Goal: Task Accomplishment & Management: Manage account settings

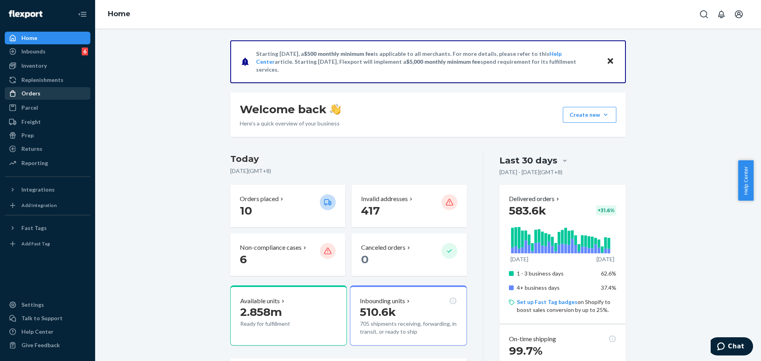
click at [29, 93] on div "Orders" at bounding box center [30, 94] width 19 height 8
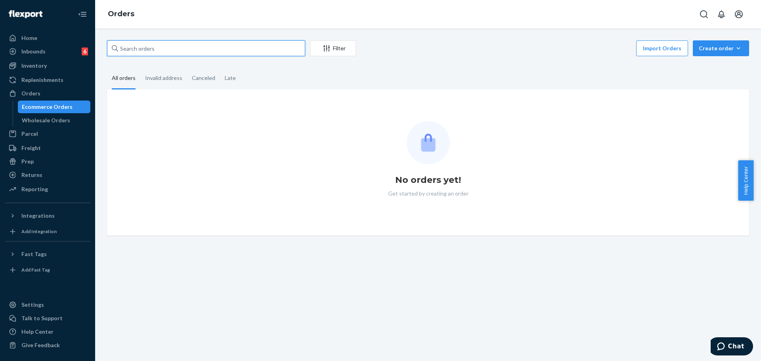
click at [181, 46] on input "text" at bounding box center [206, 48] width 198 height 16
paste input "#254355177"
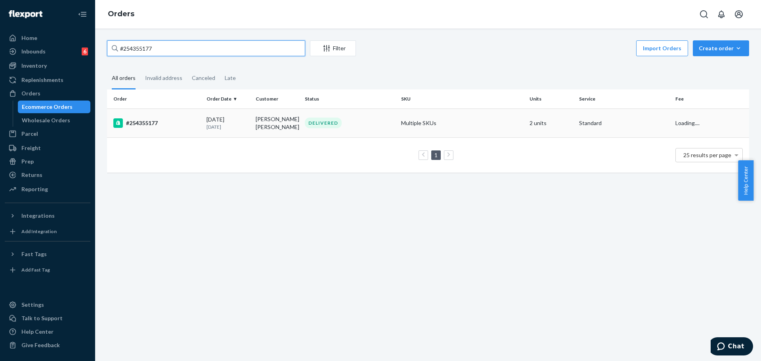
type input "#254355177"
click at [456, 119] on td "Multiple SKUs" at bounding box center [462, 123] width 128 height 29
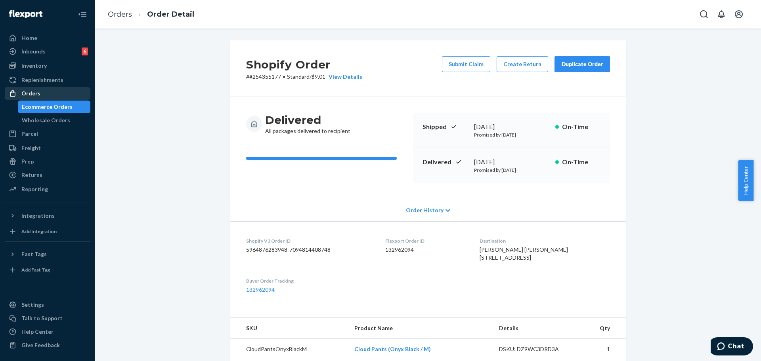
click at [52, 98] on div "Orders" at bounding box center [48, 93] width 84 height 11
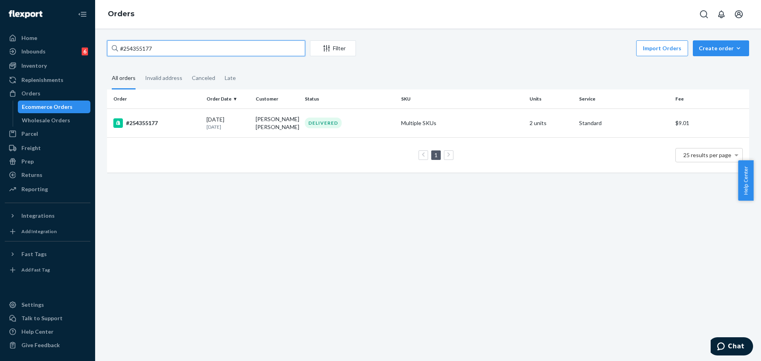
click at [185, 48] on input "#254355177" at bounding box center [206, 48] width 198 height 16
paste input "254239650"
type input "254239650"
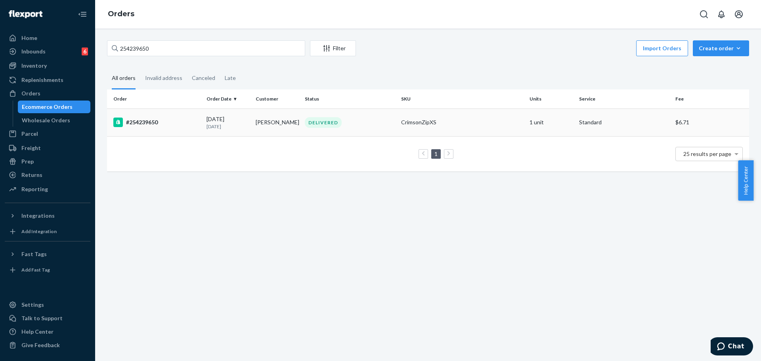
click at [420, 125] on div "CrimsonZipXS" at bounding box center [462, 122] width 122 height 8
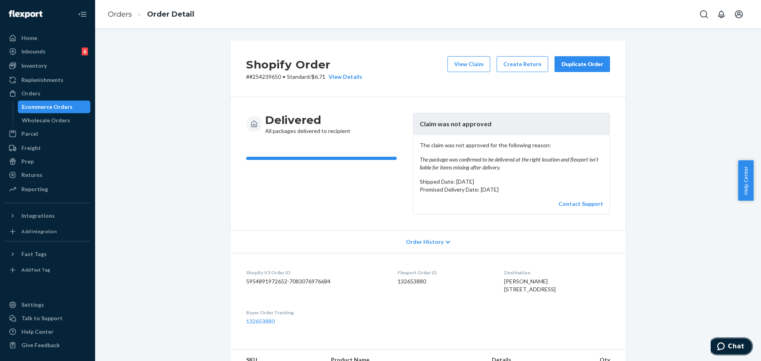
click at [720, 345] on icon "Chat" at bounding box center [721, 347] width 8 height 8
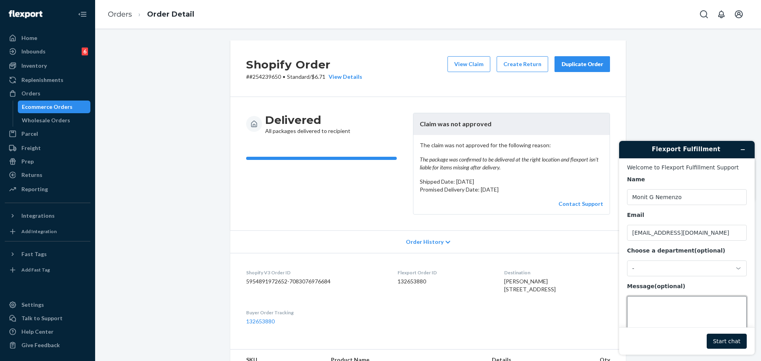
click at [697, 303] on textarea "Message (optional)" at bounding box center [687, 318] width 120 height 44
click at [702, 271] on div "-" at bounding box center [682, 268] width 100 height 7
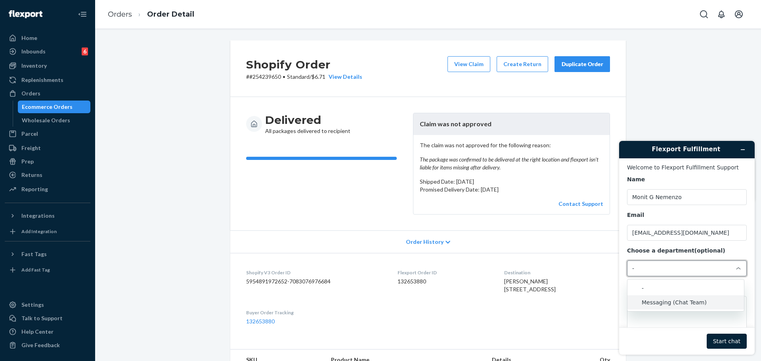
click at [682, 306] on li "Messaging (Chat Team)" at bounding box center [685, 303] width 117 height 14
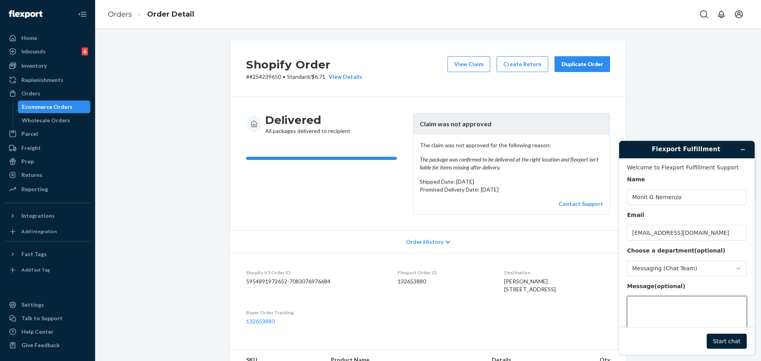
click at [680, 317] on textarea "Message (optional)" at bounding box center [687, 318] width 120 height 44
type textarea "Hi I need to file a n appeal on the claim for thi"
click at [659, 322] on textarea "Message (optional)" at bounding box center [687, 318] width 120 height 44
click at [271, 72] on h2 "Shopify Order" at bounding box center [304, 64] width 116 height 17
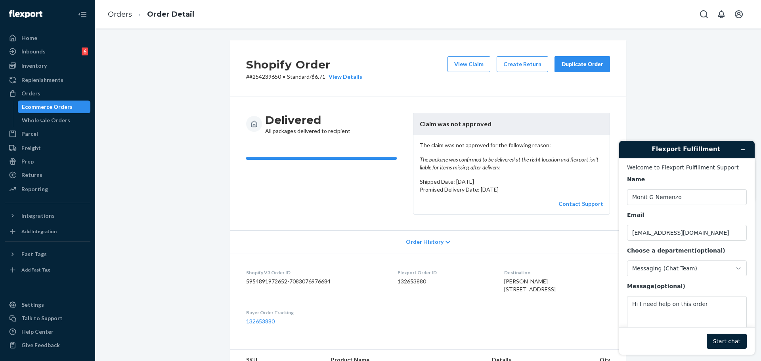
click at [270, 75] on p "# #254239650 • Standard / $6.71 View Details" at bounding box center [304, 77] width 116 height 8
copy p "254239650"
click at [711, 313] on textarea "Hi I need help on this order" at bounding box center [687, 318] width 120 height 44
paste textarea "254239650"
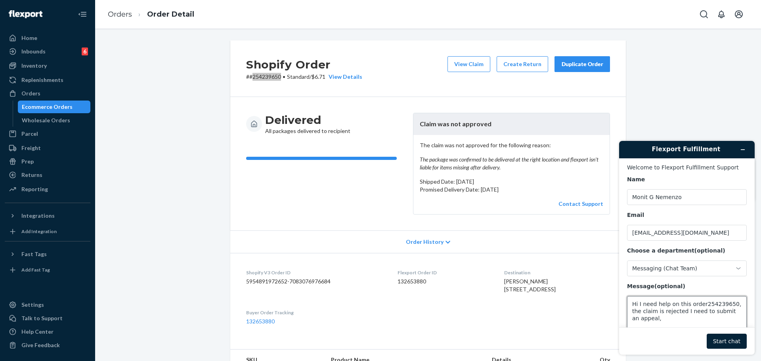
click at [692, 326] on textarea "Hi I need help on this order254239650, the claim is rejected I need to submit a…" at bounding box center [687, 318] width 120 height 44
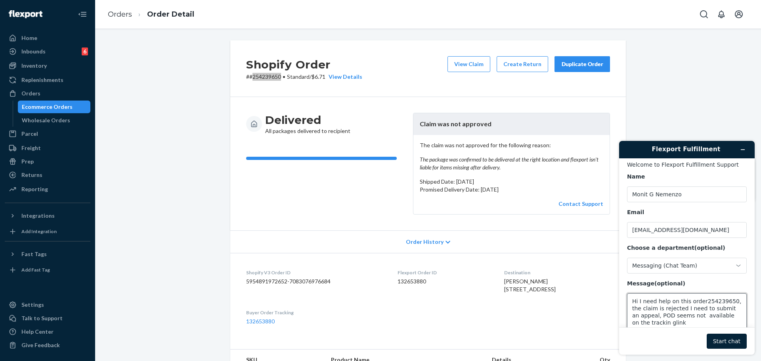
scroll to position [10, 0]
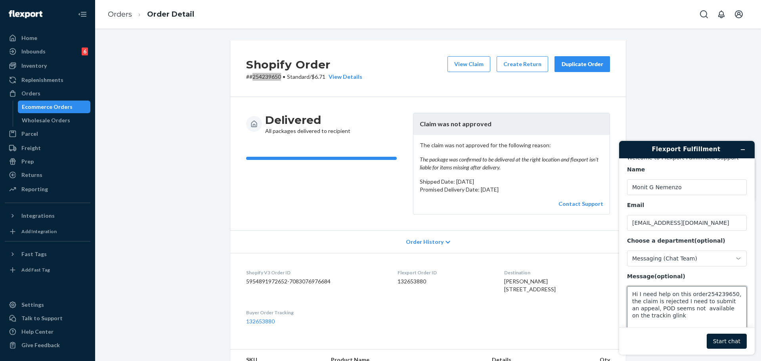
click at [652, 317] on textarea "Hi I need help on this order254239650, the claim is rejected I need to submit a…" at bounding box center [687, 309] width 120 height 44
type textarea "Hi I need help on this order254239650, the claim is rejected I need to submit a…"
click at [743, 331] on footer "Start chat" at bounding box center [687, 341] width 136 height 27
click at [733, 342] on button "Start chat" at bounding box center [727, 341] width 40 height 15
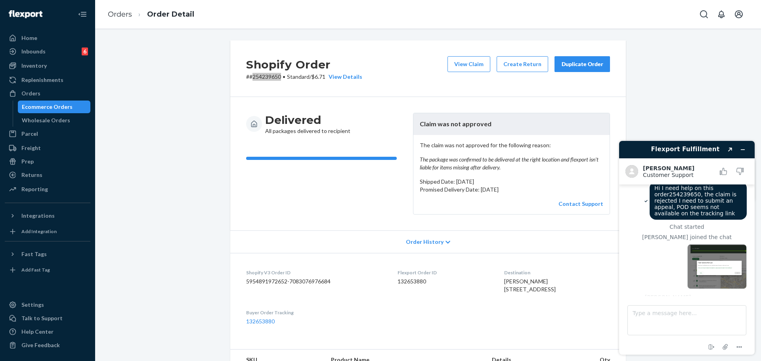
scroll to position [0, 0]
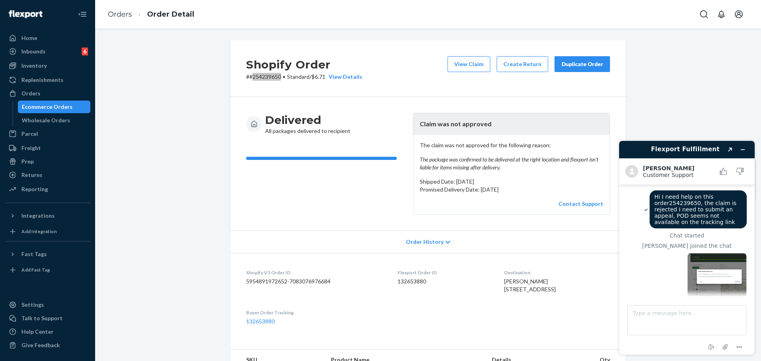
click at [677, 201] on span "Hi I need help on this order254239650, the claim is rejected I need to submit a…" at bounding box center [696, 210] width 84 height 32
copy span "order254239650"
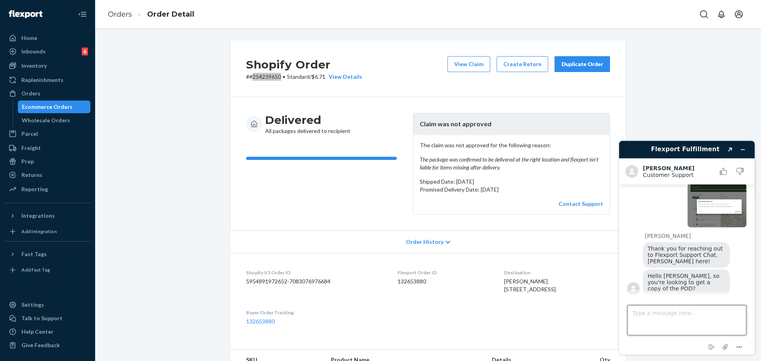
click at [674, 323] on textarea "Type a message here..." at bounding box center [686, 321] width 119 height 30
type textarea "n"
type textarea "C"
type textarea "Submit an appeal on the claim, as cx not able to find the package since the POD…"
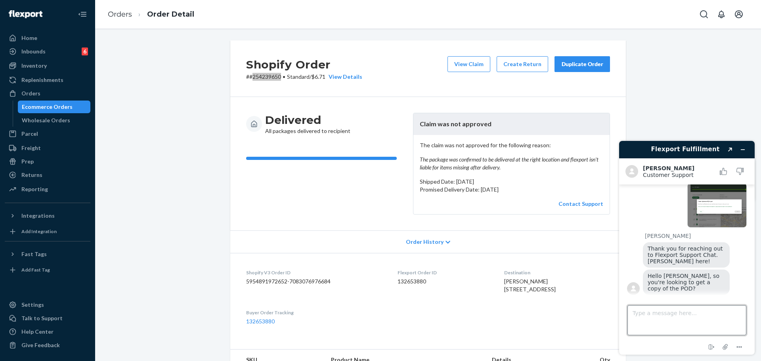
scroll to position [106, 0]
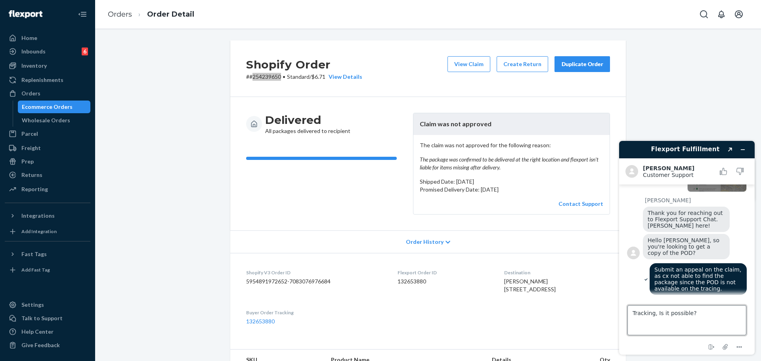
type textarea "Tracking, Is it possible?"
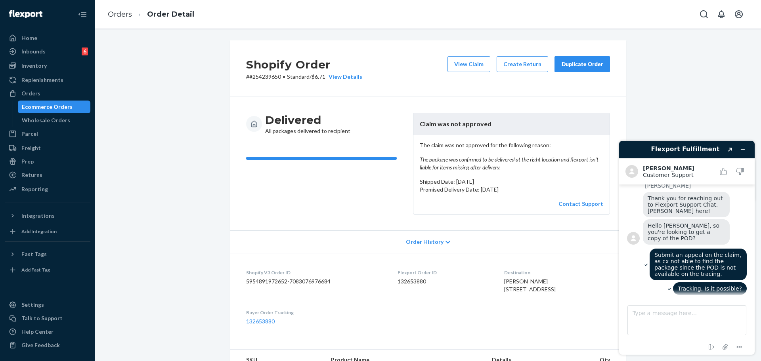
click at [293, 218] on div "Delivered All packages delivered to recipient Claim was not approved The claim …" at bounding box center [428, 164] width 396 height 134
click at [709, 316] on textarea "Type a message here..." at bounding box center [686, 321] width 119 height 30
type textarea "Or could you please verify if theres POD"
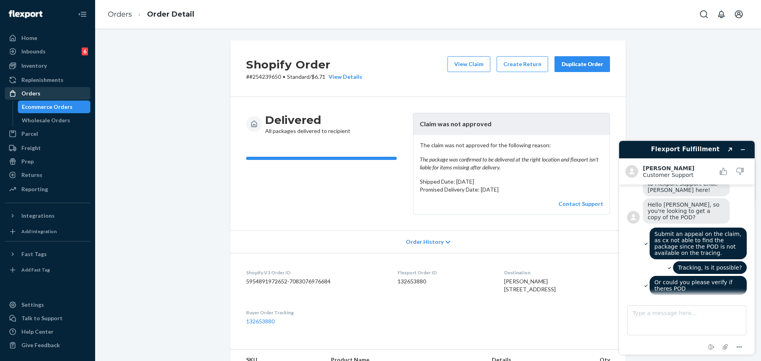
click at [30, 91] on div "Orders" at bounding box center [30, 94] width 19 height 8
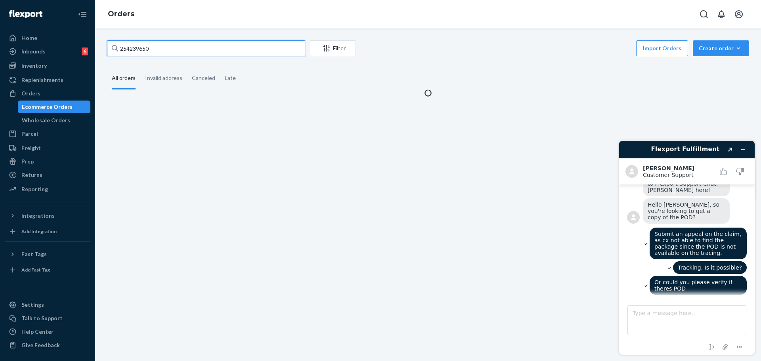
click at [153, 47] on input "254239650" at bounding box center [206, 48] width 198 height 16
paste input "#254357142"
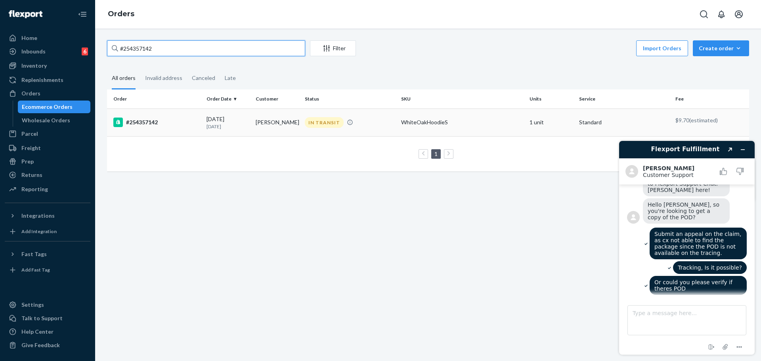
type input "#254357142"
click at [365, 122] on div "IN TRANSIT" at bounding box center [349, 122] width 93 height 11
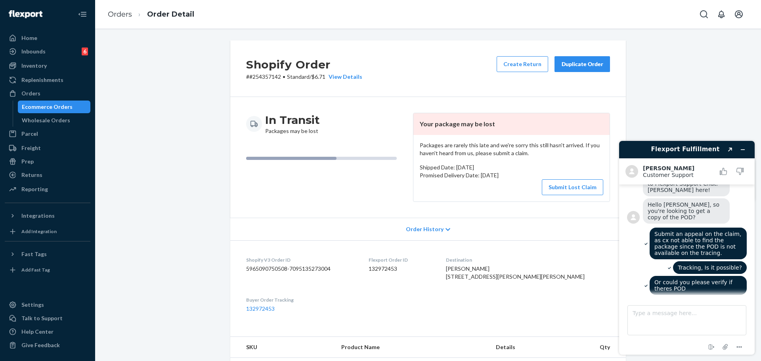
scroll to position [170, 0]
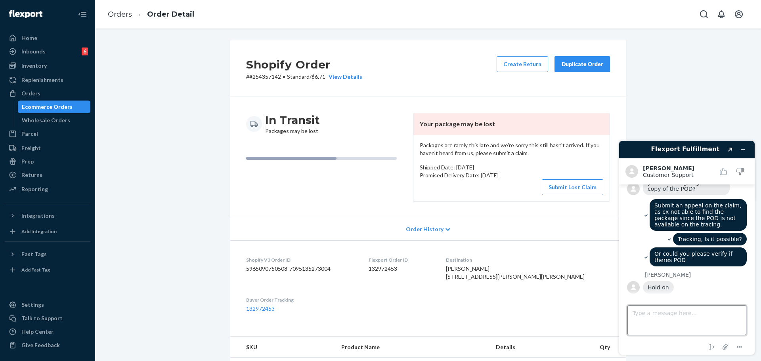
click at [678, 290] on div "Flexport Fulfillment Created with Sketch. Alvin E. Customer Support Customer Su…" at bounding box center [687, 248] width 136 height 214
type textarea "Thank you so much!"
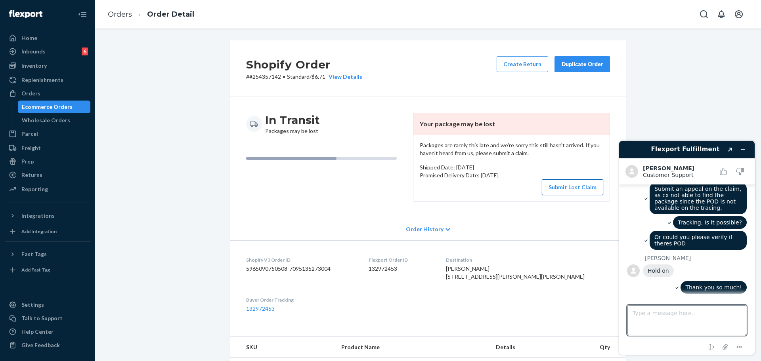
click at [558, 191] on button "Submit Lost Claim" at bounding box center [572, 188] width 61 height 16
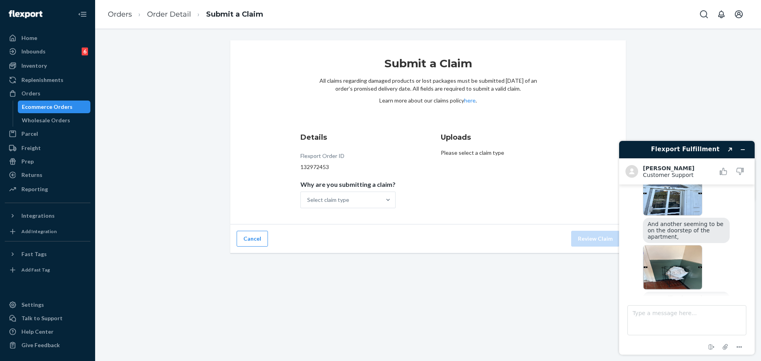
scroll to position [447, 0]
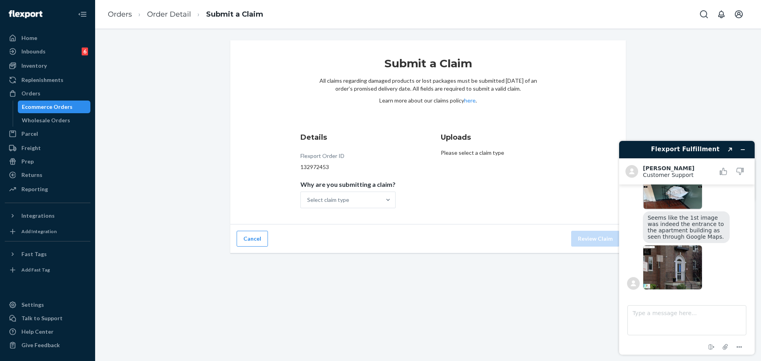
click at [671, 260] on img at bounding box center [672, 267] width 59 height 45
click at [724, 152] on button "Created with Sketch." at bounding box center [730, 149] width 13 height 11
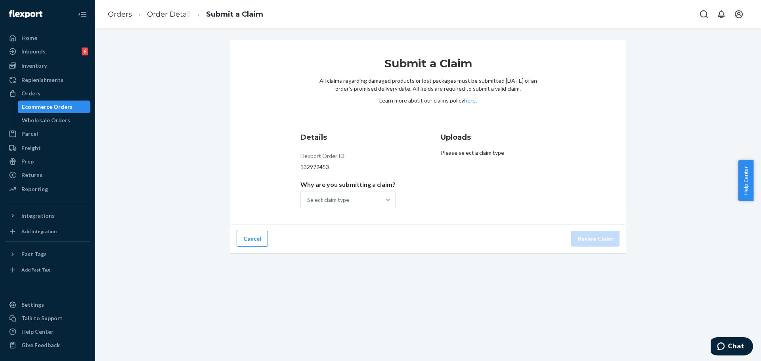
click at [378, 315] on div "Submit a Claim All claims regarding damaged products or lost packages must be s…" at bounding box center [428, 195] width 666 height 333
click at [359, 207] on div "Select claim type" at bounding box center [341, 200] width 80 height 16
click at [308, 204] on input "Why are you submitting a claim? Select claim type" at bounding box center [307, 200] width 1 height 8
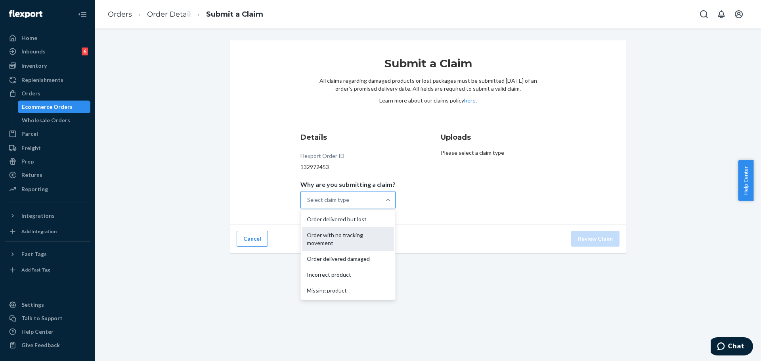
click at [332, 235] on div "Order with no tracking movement" at bounding box center [348, 239] width 92 height 24
click at [308, 204] on input "Why are you submitting a claim? option Order with no tracking movement focused,…" at bounding box center [307, 200] width 1 height 8
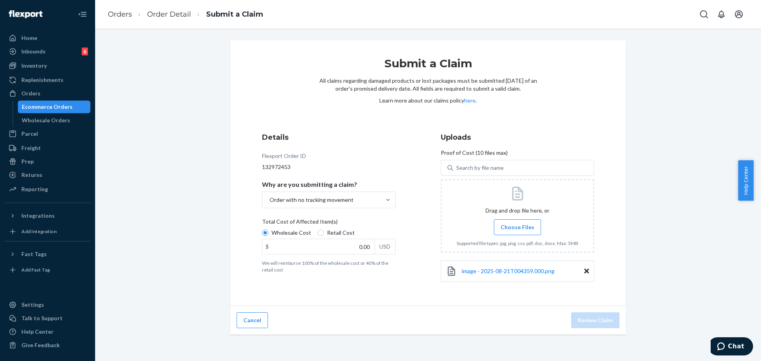
click at [585, 271] on icon at bounding box center [586, 271] width 5 height 7
click at [359, 250] on input "0.00" at bounding box center [318, 246] width 112 height 15
type input "52.00"
click at [426, 306] on div "Submit a Claim All claims regarding damaged products or lost packages must be s…" at bounding box center [428, 173] width 396 height 266
click at [605, 325] on button "Review Claim" at bounding box center [595, 321] width 48 height 16
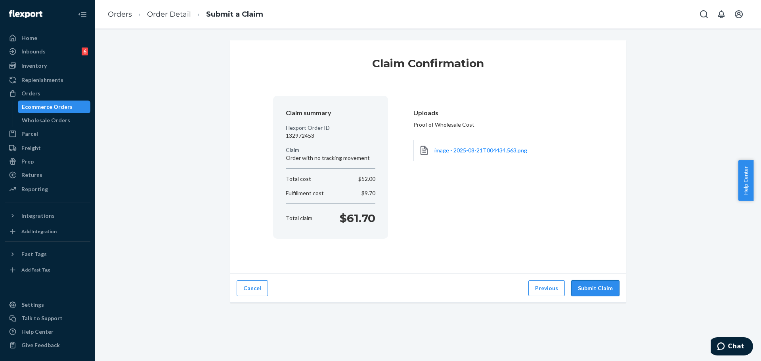
click at [606, 291] on button "Submit Claim" at bounding box center [595, 289] width 48 height 16
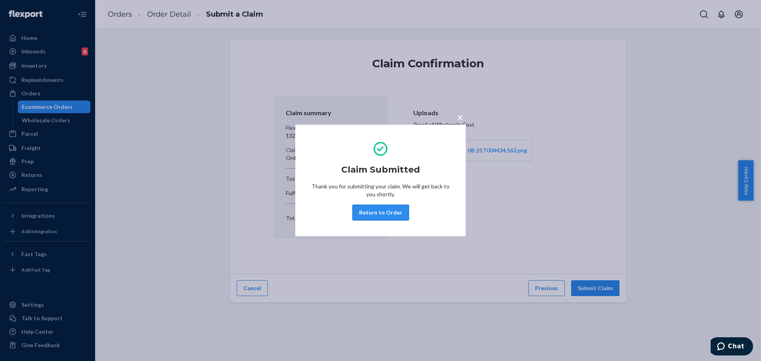
click at [401, 220] on button "Return to Order" at bounding box center [380, 213] width 57 height 16
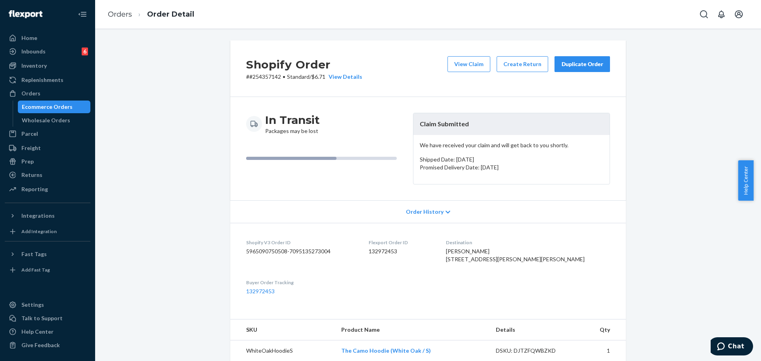
click at [249, 75] on p "# #254357142 • Standard / $6.71 View Details" at bounding box center [304, 77] width 116 height 8
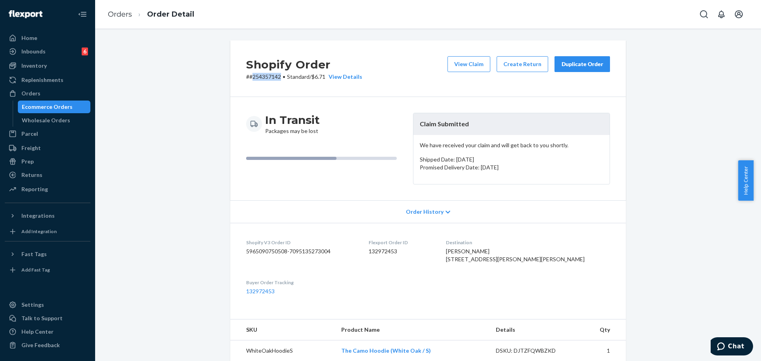
copy p "254357142"
click at [577, 67] on div "Duplicate Order" at bounding box center [582, 64] width 42 height 8
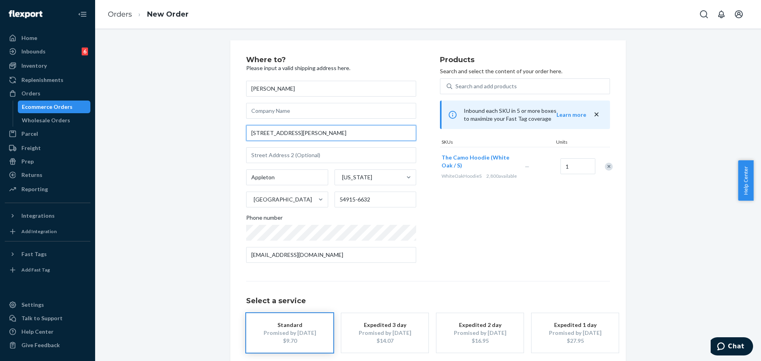
click at [312, 134] on input "2517 E Dietzen Dr" at bounding box center [331, 133] width 170 height 16
paste input "Appleton WI 54915"
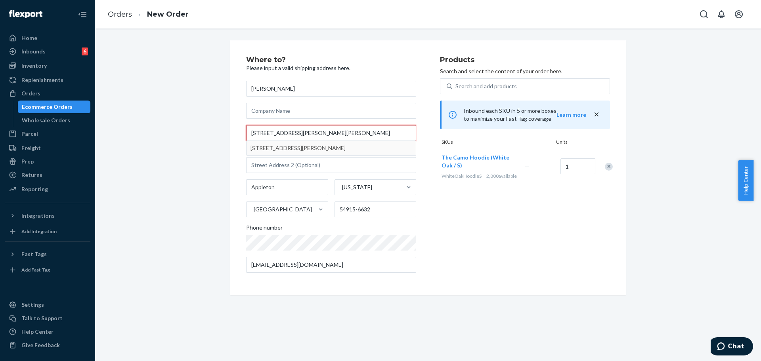
type input "2517 E Dietzen Dr Appleton WI 54915"
type input "54915"
type input "2517 E Dietzen Dr"
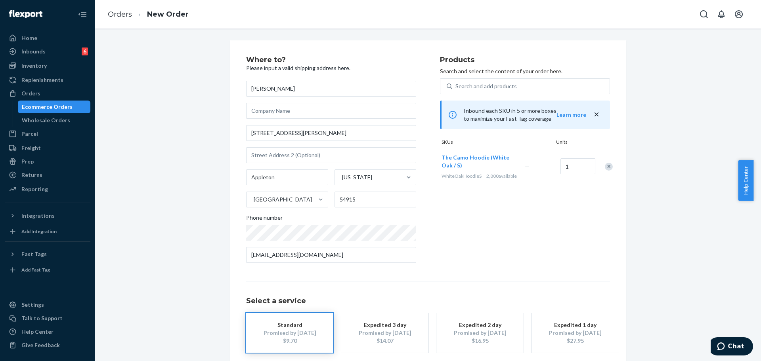
drag, startPoint x: 401, startPoint y: 290, endPoint x: 433, endPoint y: 277, distance: 33.6
click at [401, 290] on div "Select a service Standard Promised by Aug 29, 2025 $9.70 Expedited 3 day Promis…" at bounding box center [428, 317] width 364 height 72
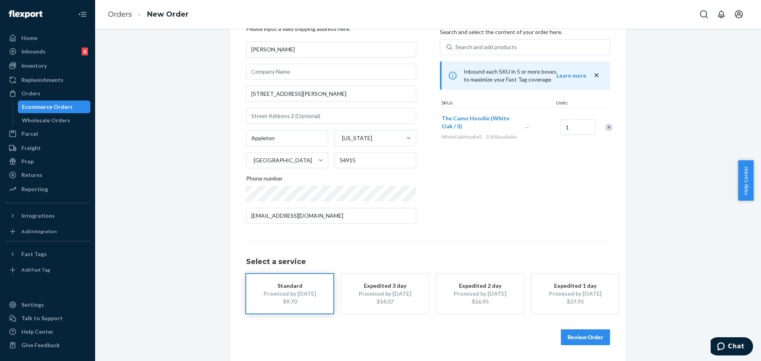
click at [584, 332] on button "Review Order" at bounding box center [585, 338] width 49 height 16
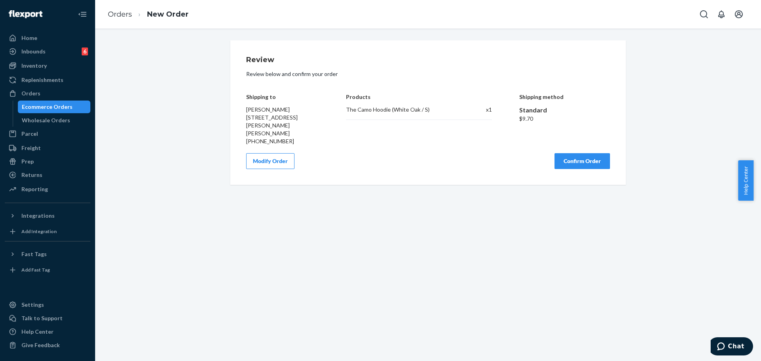
scroll to position [0, 0]
click at [582, 155] on button "Confirm Order" at bounding box center [581, 161] width 55 height 16
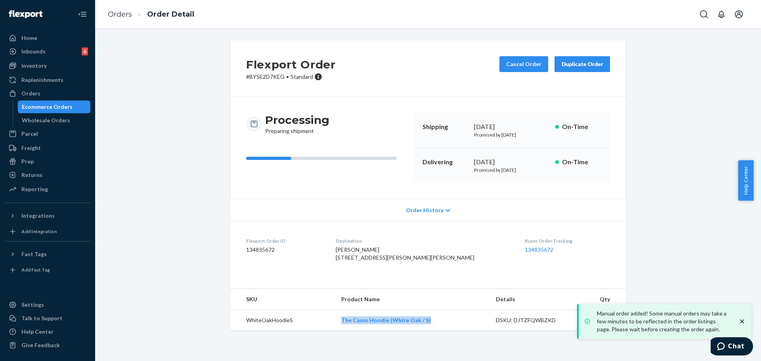
drag, startPoint x: 366, startPoint y: 344, endPoint x: 319, endPoint y: 346, distance: 46.4
click at [319, 331] on tr "WhiteOakHoodieS The Camo Hoodie (White Oak / S) DSKU: DJTZFQWBZKD 1" at bounding box center [428, 320] width 396 height 21
copy tr "The Camo Hoodie (White Oak / S)"
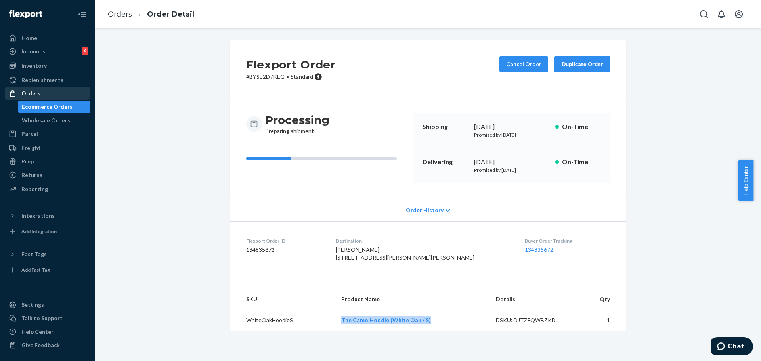
click at [17, 97] on div at bounding box center [15, 94] width 13 height 8
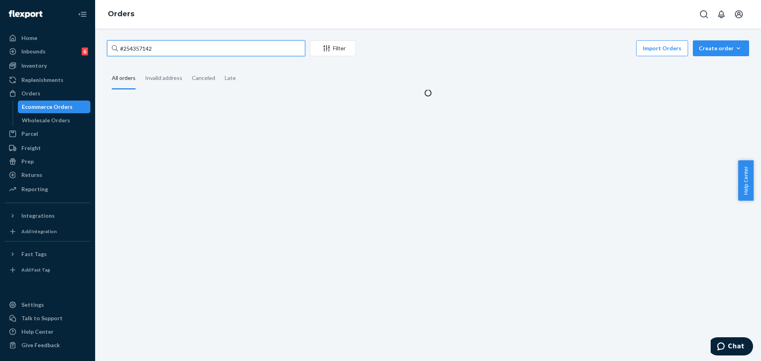
click at [243, 52] on input "#254357142" at bounding box center [206, 48] width 198 height 16
paste input "520908"
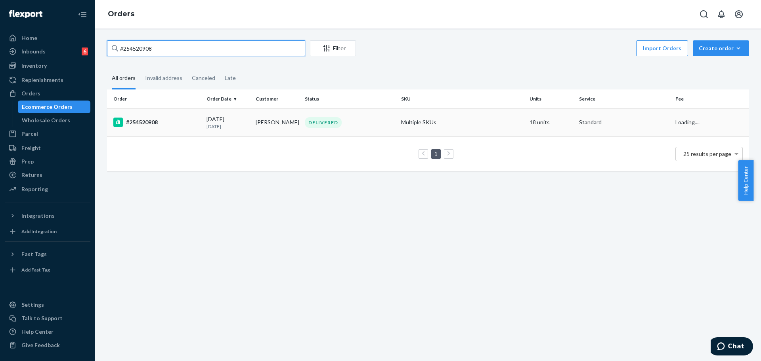
type input "#254520908"
click at [377, 118] on div "DELIVERED" at bounding box center [349, 122] width 93 height 11
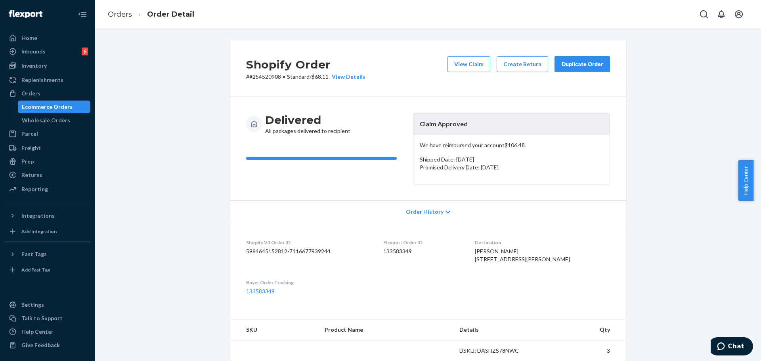
click at [602, 62] on button "Duplicate Order" at bounding box center [581, 64] width 55 height 16
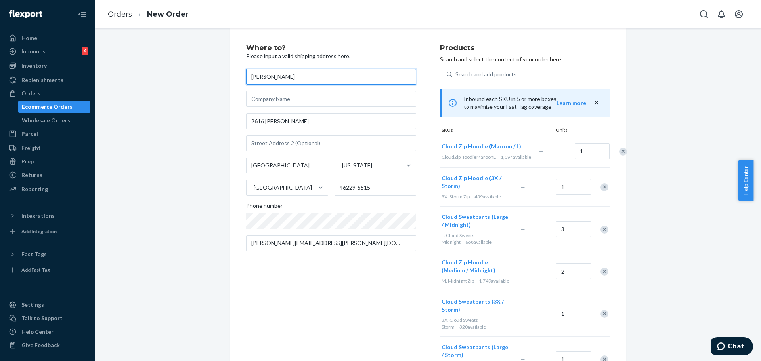
scroll to position [5, 0]
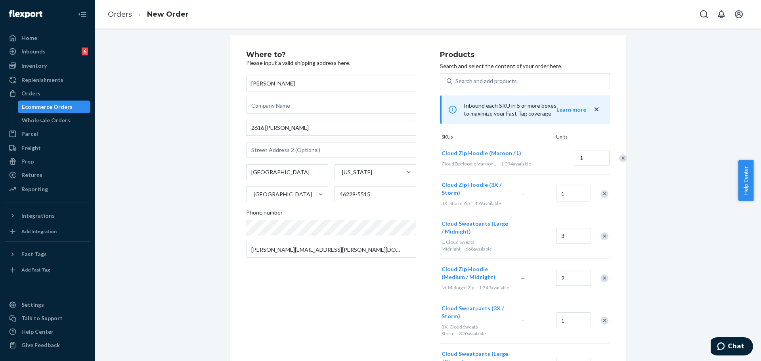
click at [609, 164] on div at bounding box center [619, 158] width 20 height 21
click at [619, 162] on div "Remove Item" at bounding box center [623, 159] width 8 height 8
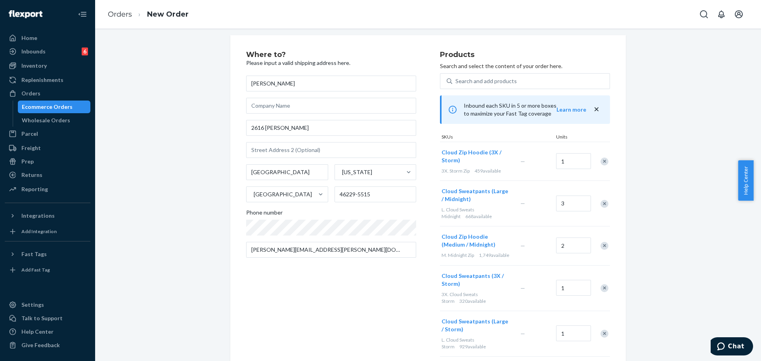
click at [602, 159] on div "Remove Item" at bounding box center [604, 162] width 8 height 8
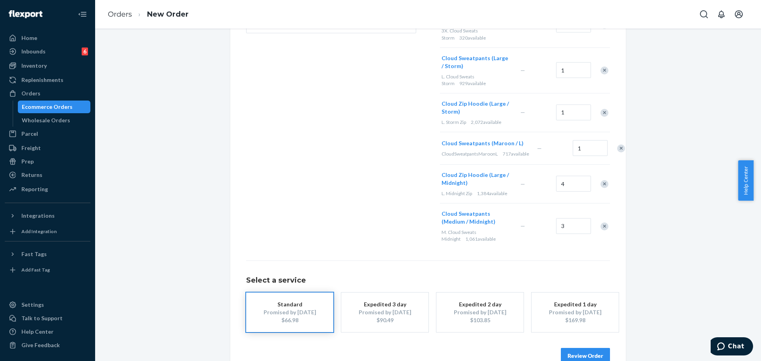
scroll to position [228, 0]
type input "1"
click at [602, 190] on div "Remove Item" at bounding box center [604, 186] width 8 height 8
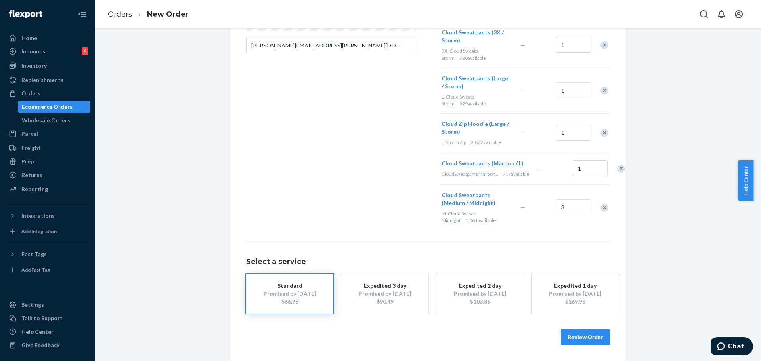
scroll to position [223, 0]
click at [601, 129] on div "Remove Item" at bounding box center [604, 133] width 8 height 8
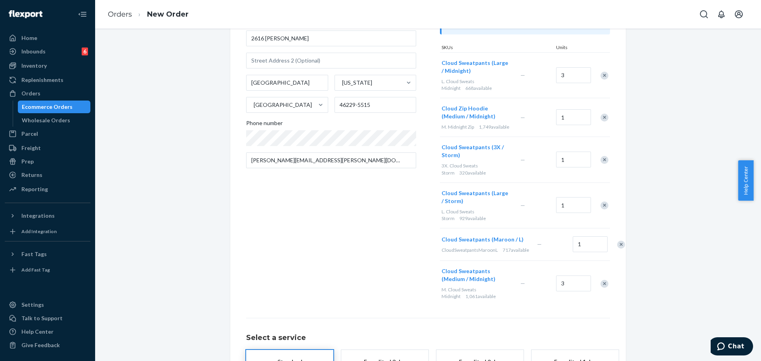
scroll to position [73, 0]
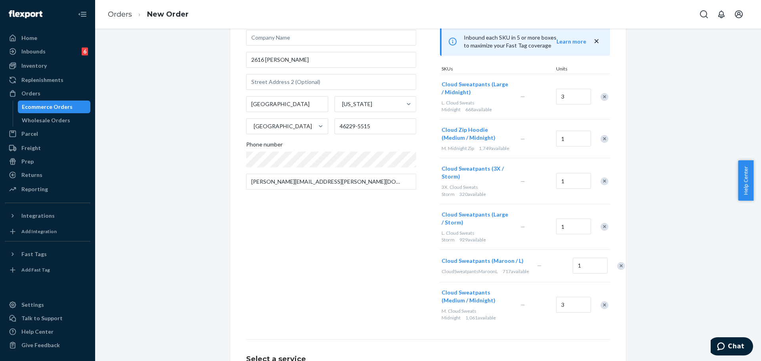
click at [600, 96] on div "Remove Item" at bounding box center [604, 97] width 8 height 8
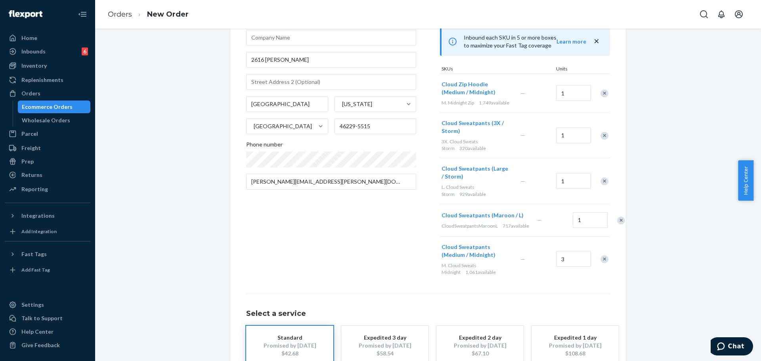
click at [600, 96] on div "Remove Item" at bounding box center [604, 94] width 8 height 8
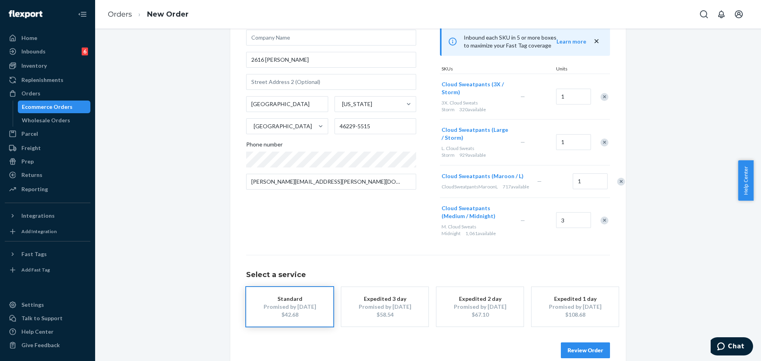
click at [600, 96] on div "Remove Item" at bounding box center [604, 97] width 8 height 8
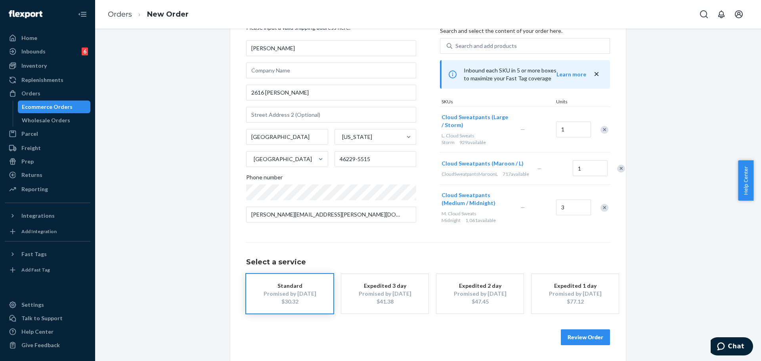
scroll to position [54, 0]
click at [598, 107] on div "Cloud Sweatpants (Large / Storm) L. Cloud Sweats Storm 929 available — 1" at bounding box center [525, 130] width 170 height 46
click at [601, 119] on div at bounding box center [600, 129] width 20 height 21
click at [601, 126] on div "Remove Item" at bounding box center [604, 130] width 8 height 8
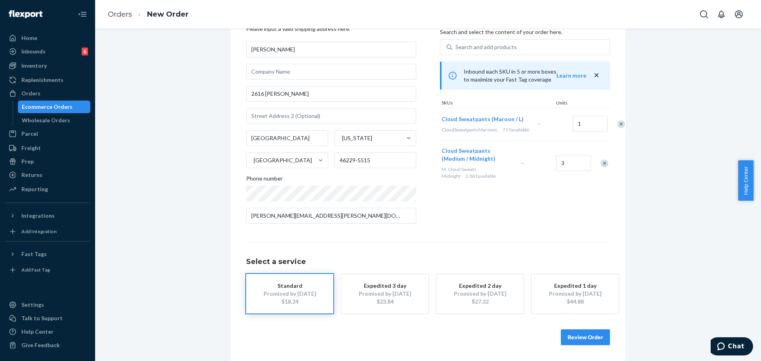
click at [617, 128] on div "Remove Item" at bounding box center [621, 124] width 8 height 8
click at [600, 135] on div at bounding box center [600, 130] width 20 height 21
click at [600, 131] on div "Remove Item" at bounding box center [604, 131] width 8 height 8
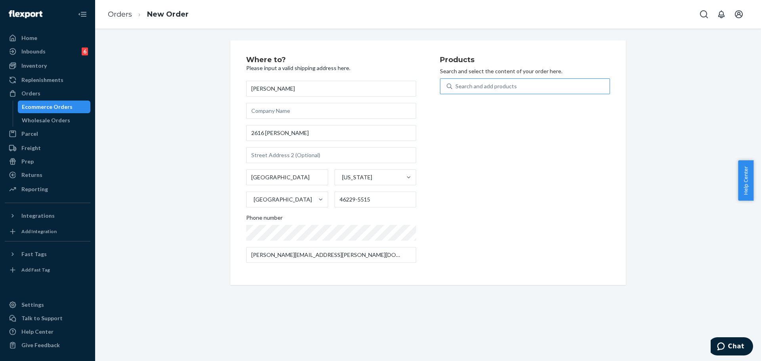
click at [499, 86] on div "Search and add products" at bounding box center [485, 86] width 61 height 8
click at [456, 86] on input "Search and add products" at bounding box center [455, 86] width 1 height 8
paste input "Cloud Zip Hoodie Storm / L SKU"
type input "Cloud Zip Hoodie Storm / L"
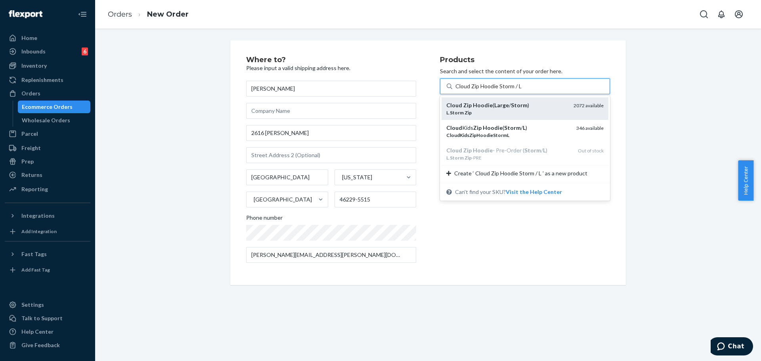
click at [493, 114] on div "L . Storm Zip" at bounding box center [506, 112] width 121 height 7
click at [493, 90] on input "Cloud Zip Hoodie Storm / L" at bounding box center [489, 86] width 68 height 8
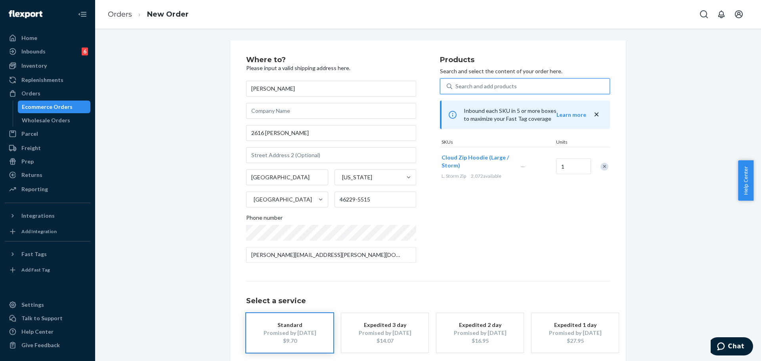
click at [482, 89] on div "Search and add products" at bounding box center [485, 86] width 61 height 8
click at [456, 89] on input "0 results available. Select is focused ,type to refine list, press Down to open…" at bounding box center [455, 86] width 1 height 8
paste input "Cloud Sweatpants Midnight / M"
type input "Cloud Sweatpants Midnight / M"
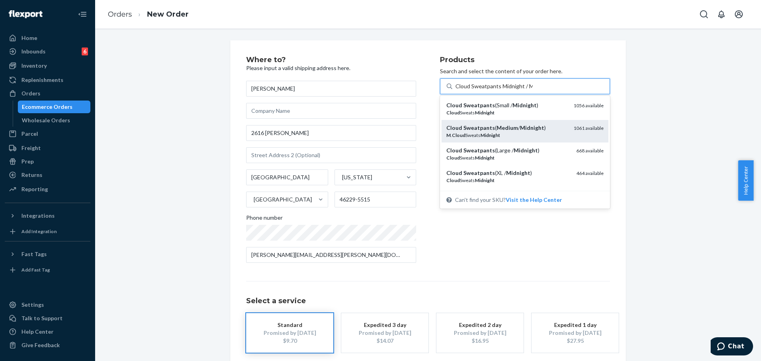
click at [520, 130] on em "Midnight" at bounding box center [532, 127] width 24 height 7
click at [516, 90] on input "Cloud Sweatpants Midnight / M" at bounding box center [493, 86] width 77 height 8
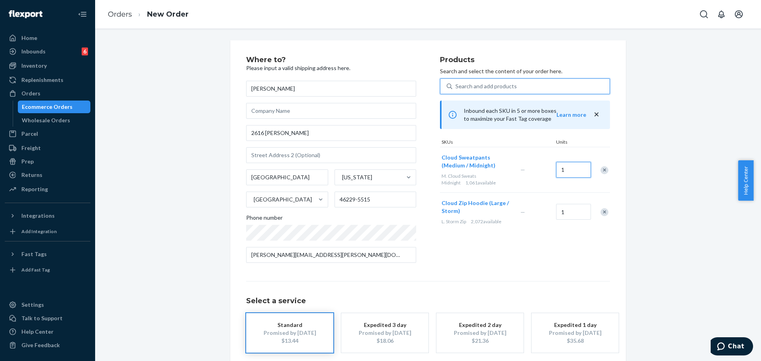
click at [571, 168] on input "1" at bounding box center [573, 170] width 35 height 16
type input "3"
click at [525, 87] on div "Search and add products" at bounding box center [530, 86] width 157 height 14
click at [456, 87] on input "Search and add products" at bounding box center [455, 86] width 1 height 8
paste input "Cloud Zip Hoodie Midnight / M"
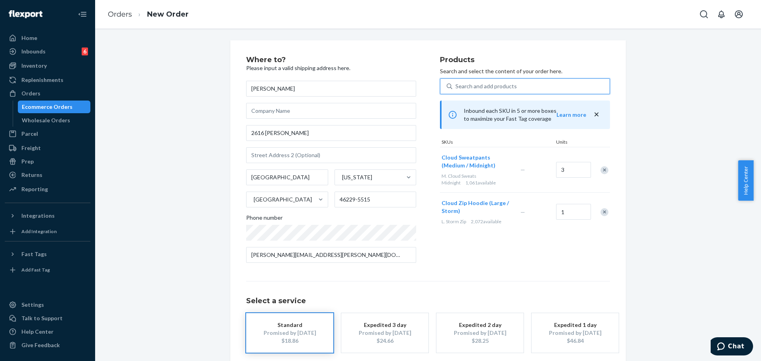
type input "Cloud Zip Hoodie Midnight / M"
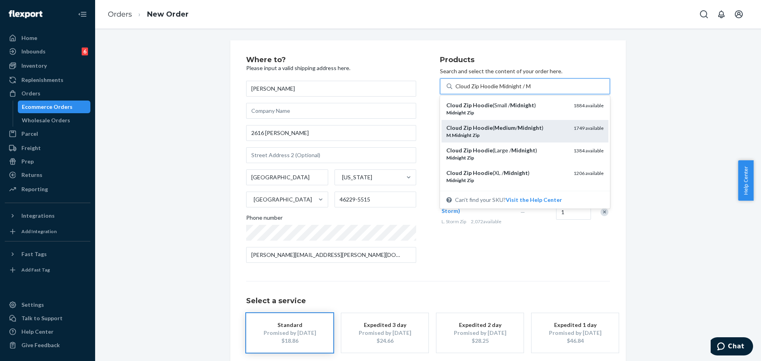
click at [500, 129] on em "Medium" at bounding box center [504, 127] width 21 height 7
click at [500, 90] on input "Cloud Zip Hoodie Midnight / M" at bounding box center [493, 86] width 76 height 8
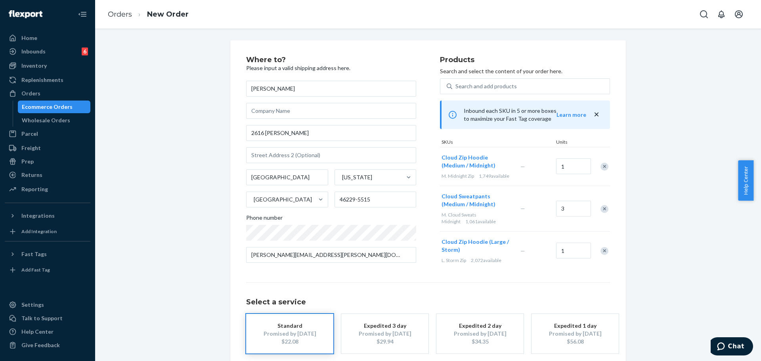
drag, startPoint x: 760, startPoint y: 216, endPoint x: 760, endPoint y: 225, distance: 9.1
click at [753, 225] on body "Home Inbounds 6 Shipping Plans Problems 6 Inventory Products Replenishments Ord…" at bounding box center [380, 180] width 761 height 361
click at [706, 213] on div "Where to? Please input a valid shipping address here. Amanda Phair 2616 Rothe L…" at bounding box center [428, 220] width 654 height 361
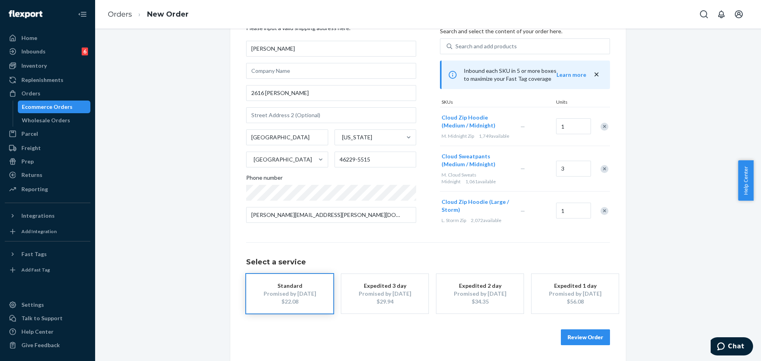
click at [562, 338] on button "Review Order" at bounding box center [585, 338] width 49 height 16
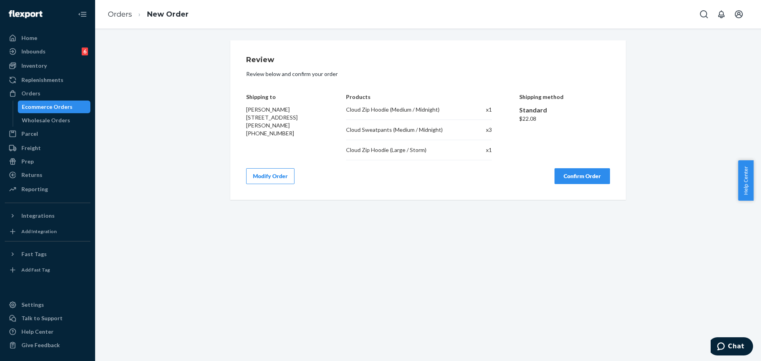
click at [574, 176] on button "Confirm Order" at bounding box center [581, 176] width 55 height 16
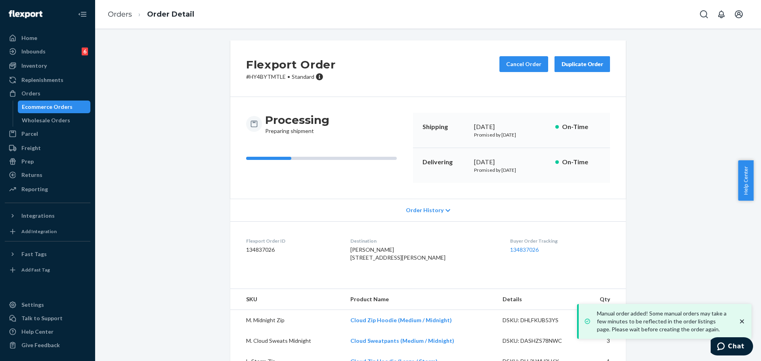
scroll to position [36, 0]
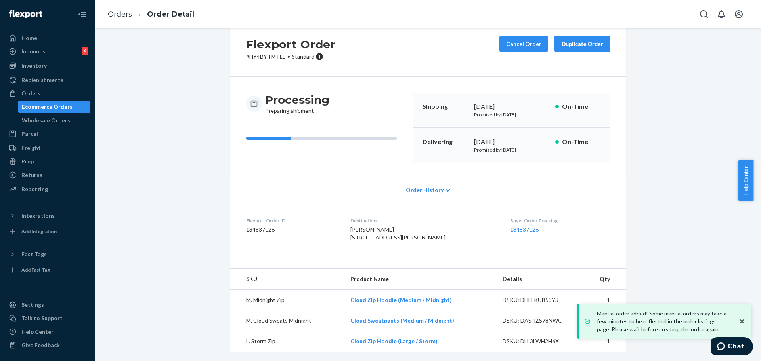
drag, startPoint x: 740, startPoint y: 324, endPoint x: 683, endPoint y: 332, distance: 58.0
click at [740, 324] on icon "close toast" at bounding box center [742, 322] width 8 height 8
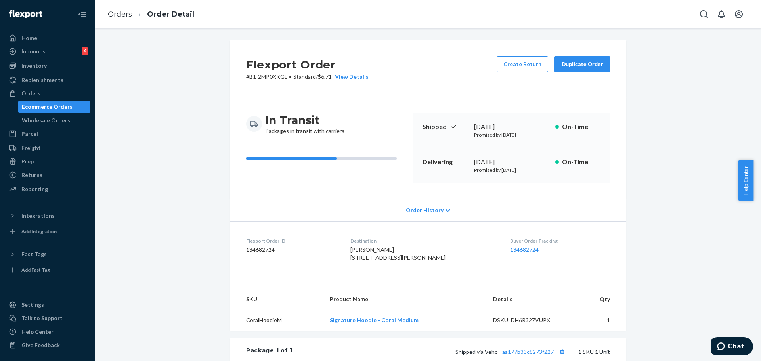
drag, startPoint x: 760, startPoint y: 199, endPoint x: 760, endPoint y: 282, distance: 82.8
click at [753, 282] on body "Home Inbounds 6 Shipping Plans Problems 6 Inventory Products Replenishments Ord…" at bounding box center [380, 180] width 761 height 361
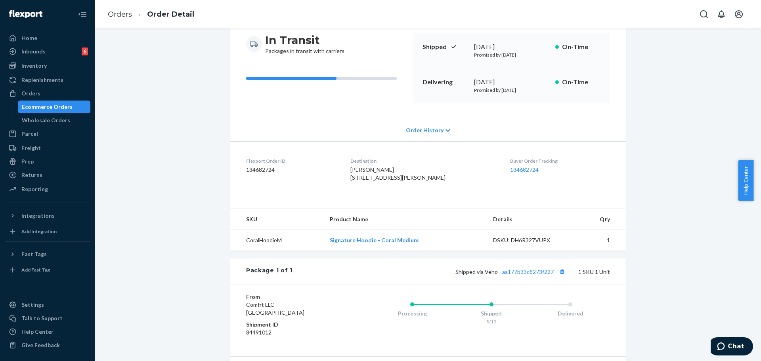
scroll to position [101, 0]
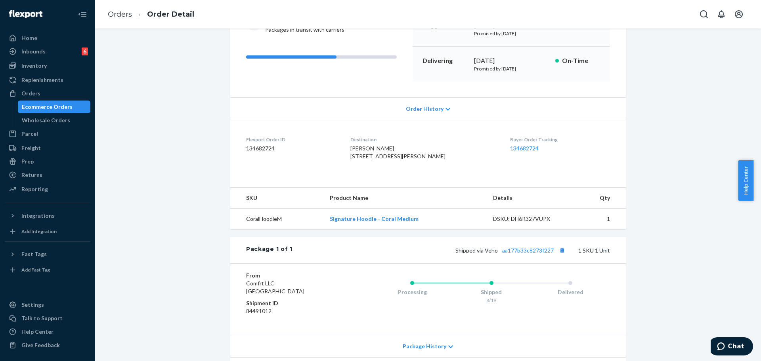
click at [572, 292] on div "Delivered" at bounding box center [570, 291] width 79 height 32
click at [525, 254] on link "aa177b33c8273f227" at bounding box center [528, 250] width 52 height 7
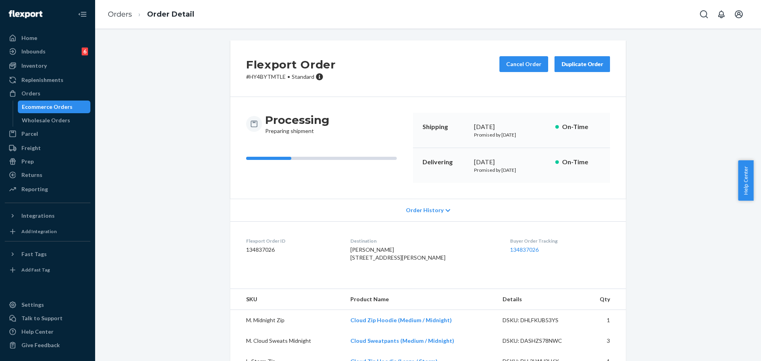
drag, startPoint x: 0, startPoint y: 0, endPoint x: 20, endPoint y: 96, distance: 97.9
click at [20, 96] on div at bounding box center [15, 94] width 13 height 8
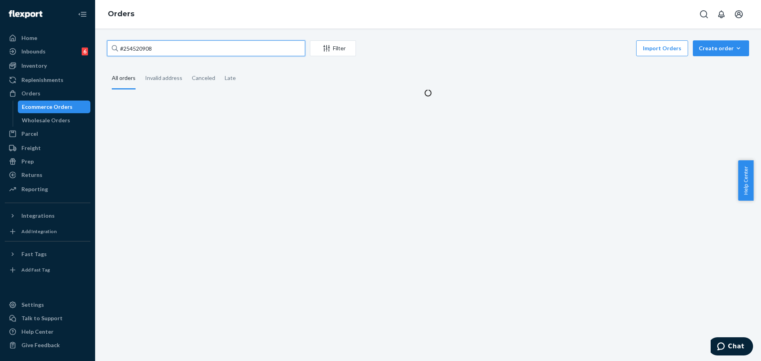
click at [181, 52] on input "#254520908" at bounding box center [206, 48] width 198 height 16
paste input "615193"
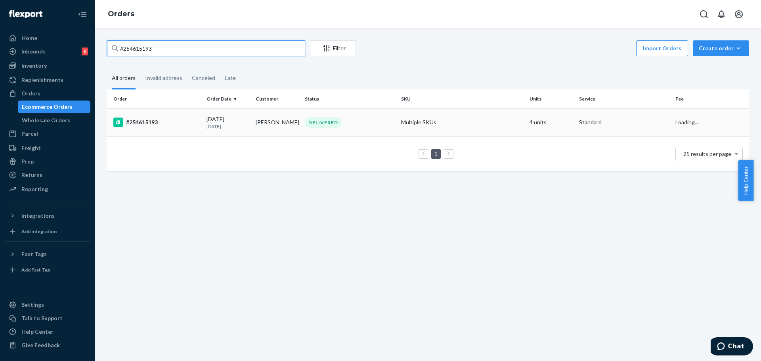
type input "#254615193"
click at [419, 122] on td "Multiple SKUs" at bounding box center [462, 123] width 128 height 28
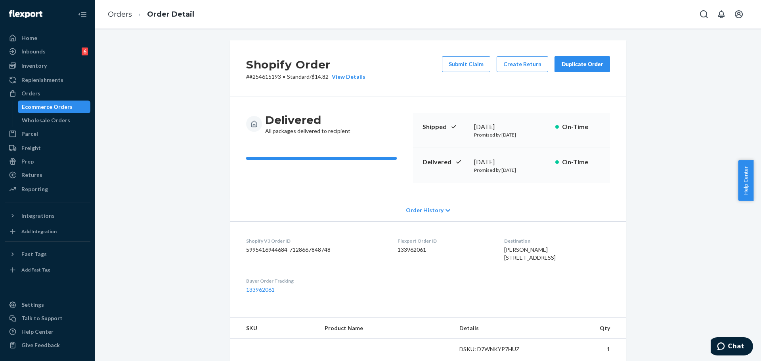
click at [573, 66] on div "Duplicate Order" at bounding box center [582, 64] width 42 height 8
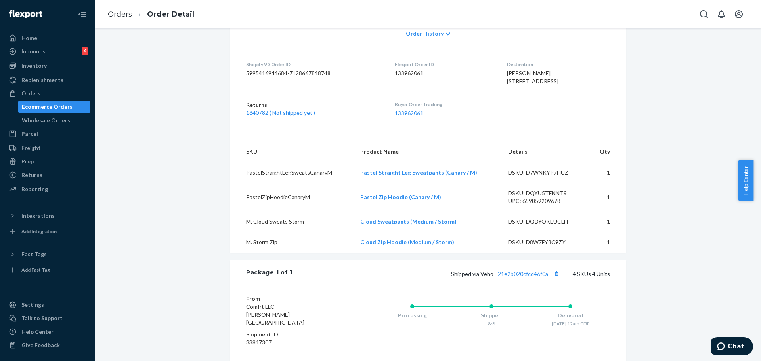
scroll to position [199, 0]
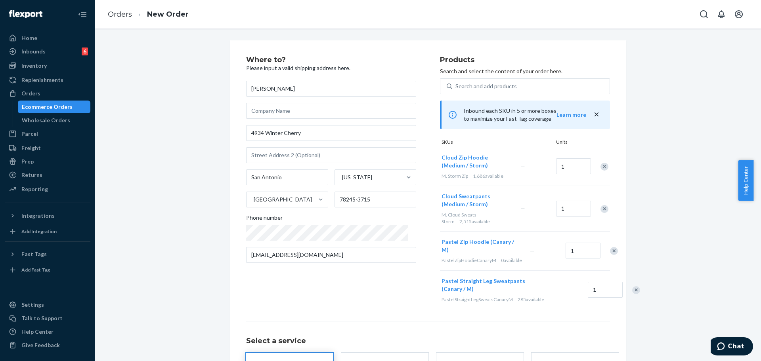
click at [601, 165] on div "Remove Item" at bounding box center [604, 167] width 8 height 8
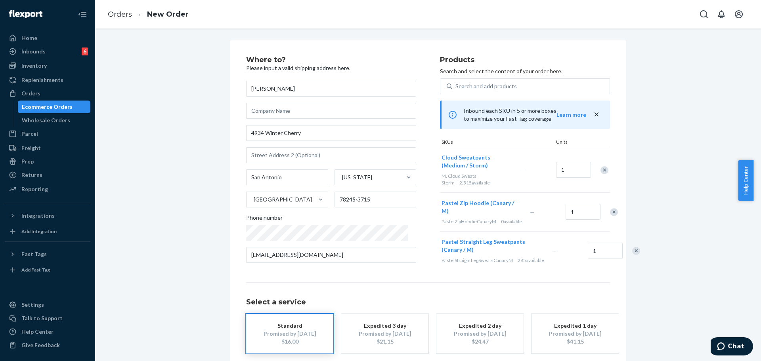
click at [600, 165] on div at bounding box center [600, 170] width 20 height 21
click at [600, 169] on div "Remove Item" at bounding box center [604, 170] width 8 height 8
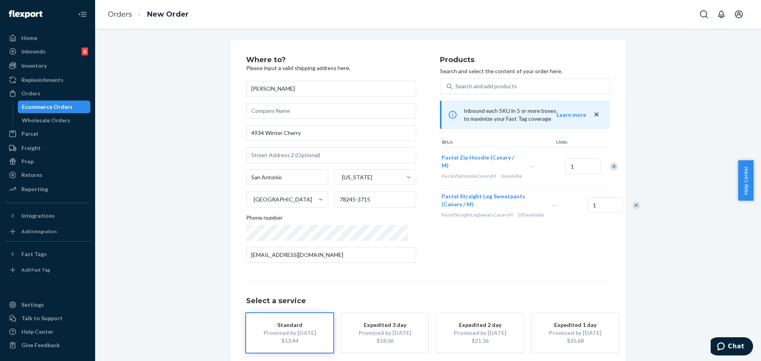
click at [632, 204] on div "Remove Item" at bounding box center [636, 206] width 8 height 8
click at [369, 137] on input "4934 Winter Cherry" at bounding box center [331, 133] width 170 height 16
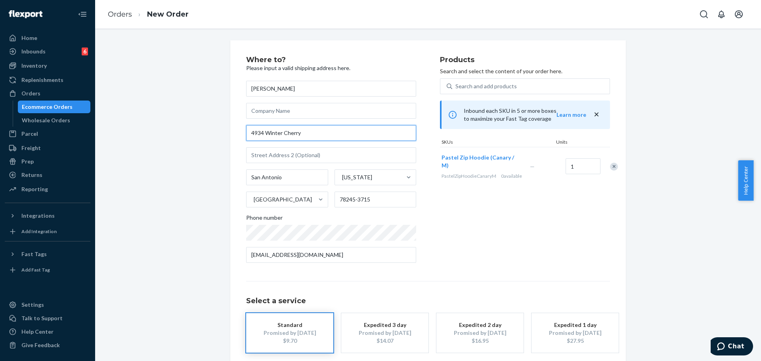
paste input ", San Antonio, TX 78245"
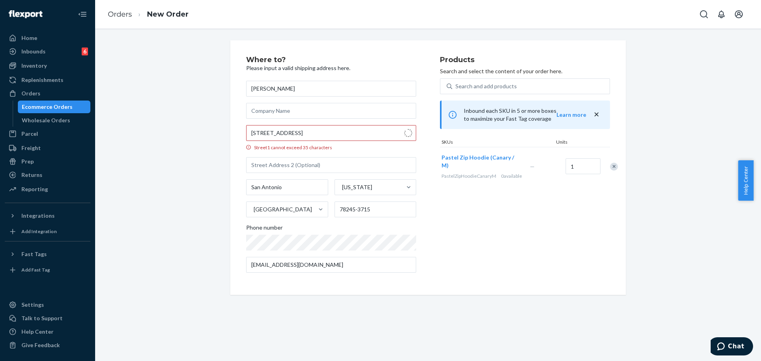
type input "4934 Winter Cherry"
type input "78245"
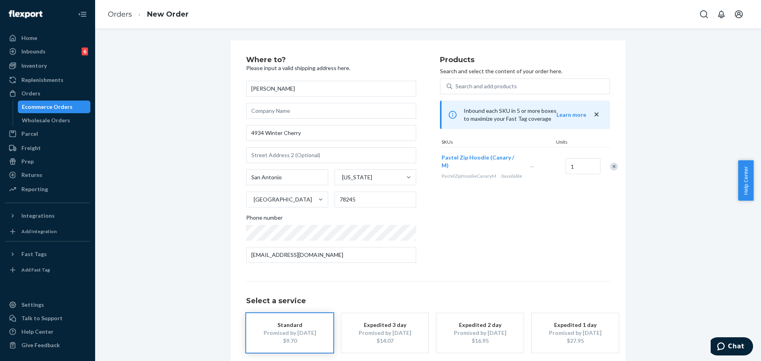
drag, startPoint x: 185, startPoint y: 216, endPoint x: 456, endPoint y: 263, distance: 275.1
click at [185, 216] on div "Where to? Please input a valid shipping address here. Amelia Wagenknecht 4934 W…" at bounding box center [428, 220] width 654 height 360
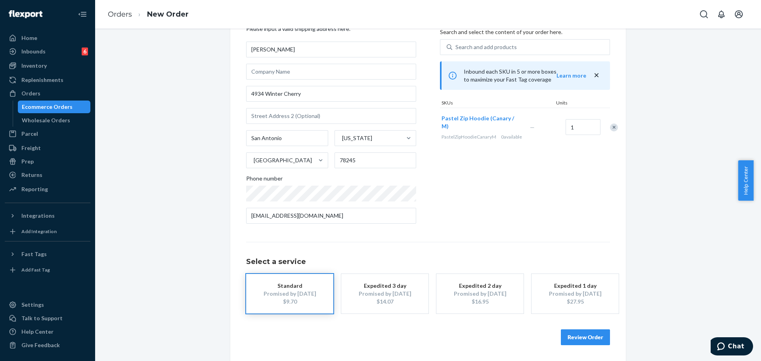
click at [602, 335] on button "Review Order" at bounding box center [585, 338] width 49 height 16
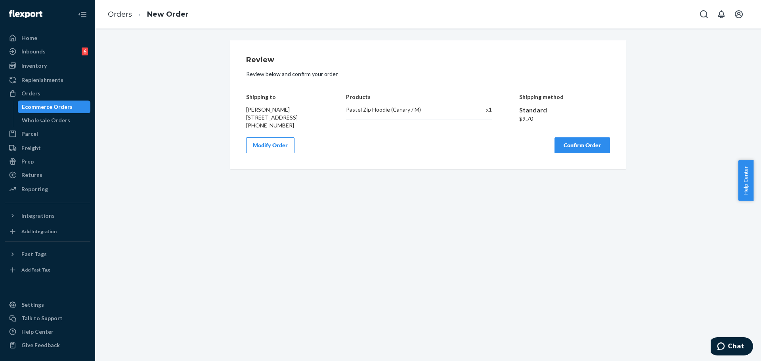
click at [594, 153] on button "Confirm Order" at bounding box center [581, 146] width 55 height 16
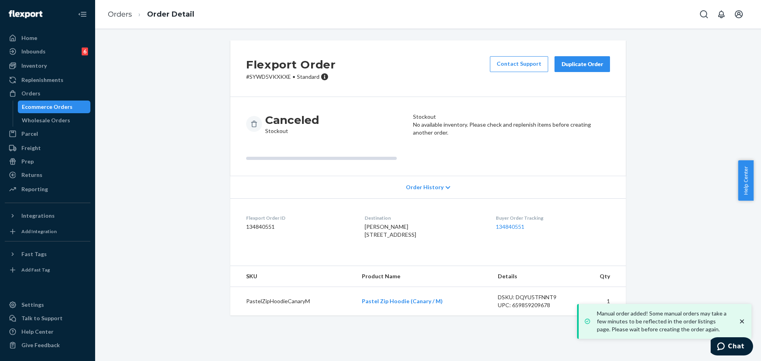
click at [441, 316] on td "Pastel Zip Hoodie (Canary / M)" at bounding box center [423, 301] width 136 height 29
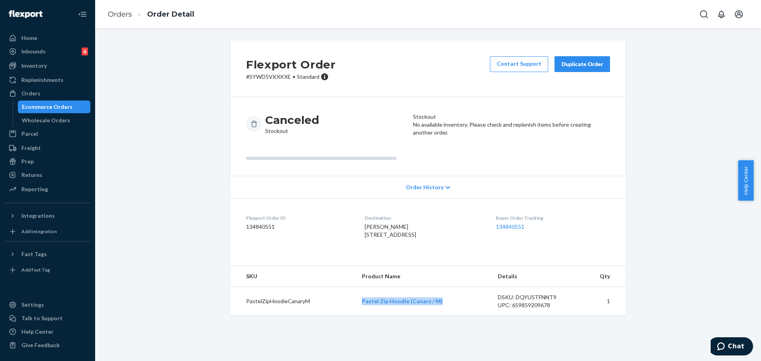
drag, startPoint x: 416, startPoint y: 317, endPoint x: 361, endPoint y: 315, distance: 54.7
click at [361, 315] on td "Pastel Zip Hoodie (Canary / M)" at bounding box center [423, 301] width 136 height 29
copy link "Pastel Zip Hoodie (Canary / M)"
click at [63, 97] on div "Orders" at bounding box center [48, 93] width 84 height 11
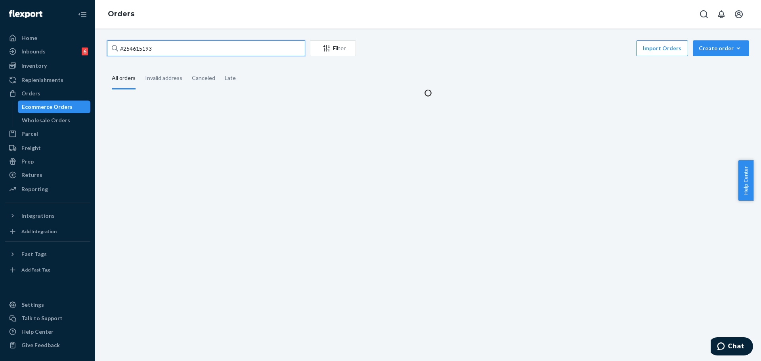
click at [173, 47] on input "#254615193" at bounding box center [206, 48] width 198 height 16
click at [174, 47] on input "#254615193" at bounding box center [206, 48] width 198 height 16
click at [174, 48] on input "#254615193" at bounding box center [206, 48] width 198 height 16
paste input "3705760"
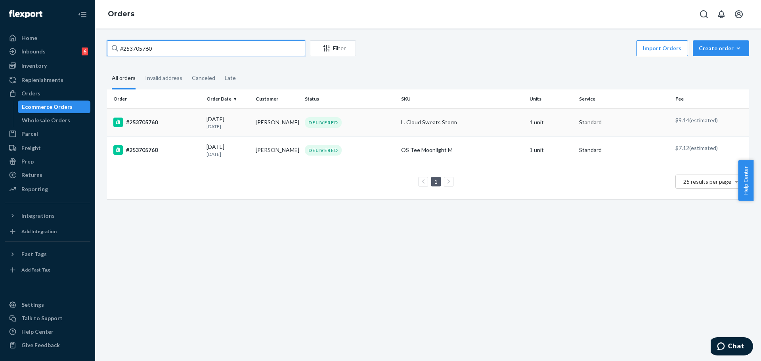
type input "#253705760"
click at [430, 128] on td "L. Cloud Sweats Storm" at bounding box center [462, 123] width 128 height 28
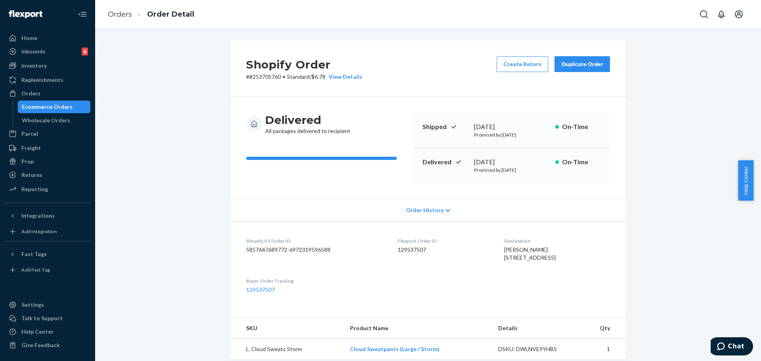
click at [124, 21] on ol "Orders Order Detail" at bounding box center [150, 14] width 99 height 23
click at [132, 16] on li "Order Detail" at bounding box center [163, 14] width 62 height 11
click at [131, 14] on link "Orders" at bounding box center [120, 14] width 24 height 9
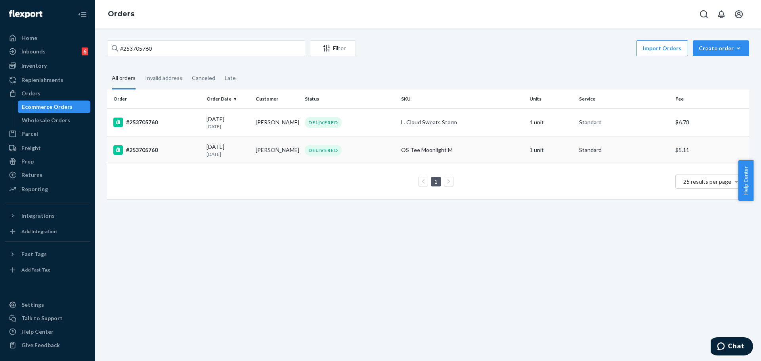
click at [374, 150] on div "DELIVERED" at bounding box center [349, 150] width 93 height 11
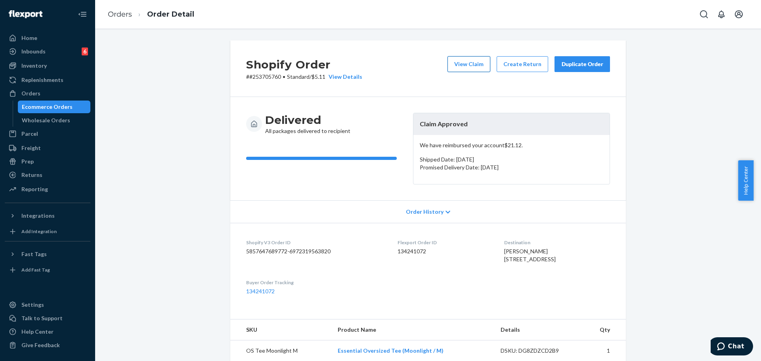
click at [477, 60] on button "View Claim" at bounding box center [468, 64] width 43 height 16
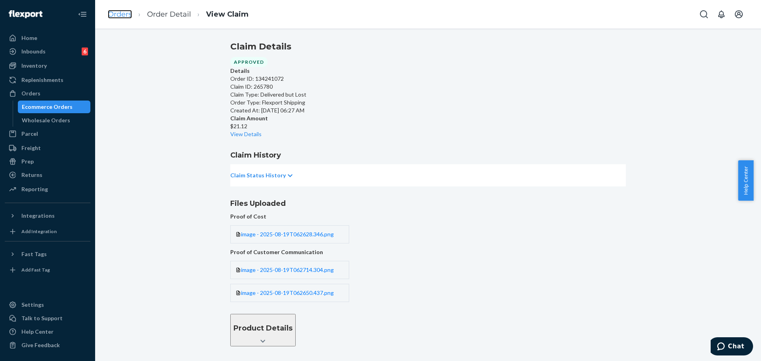
click at [120, 15] on link "Orders" at bounding box center [120, 14] width 24 height 9
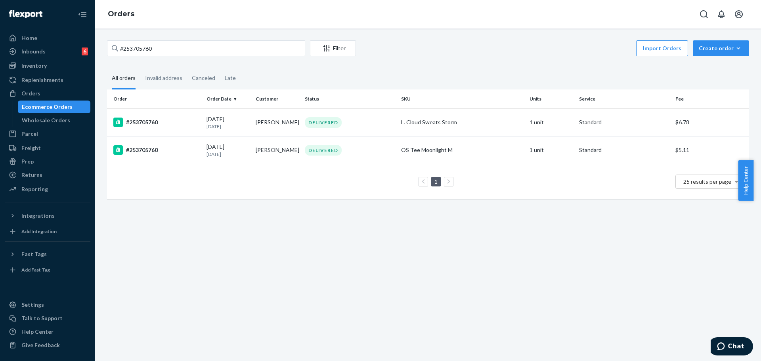
drag, startPoint x: 388, startPoint y: 152, endPoint x: 352, endPoint y: 149, distance: 35.8
click at [387, 152] on div "DELIVERED" at bounding box center [349, 150] width 93 height 11
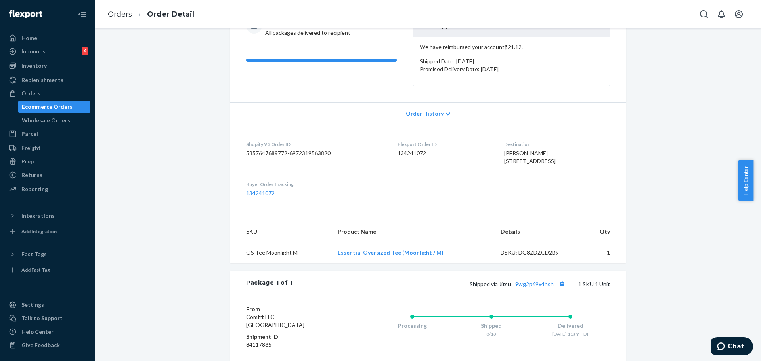
scroll to position [195, 0]
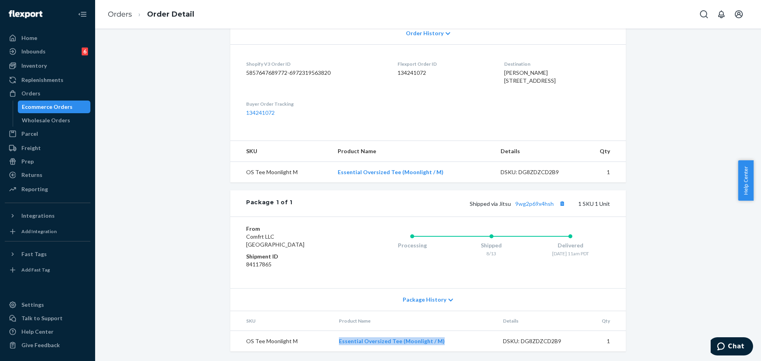
drag, startPoint x: 458, startPoint y: 339, endPoint x: 317, endPoint y: 347, distance: 141.3
click at [317, 347] on tr "OS Tee Moonlight M Essential Oversized Tee (Moonlight / M) DSKU: DG8ZDZCD2B9 1" at bounding box center [428, 341] width 396 height 21
copy tr "Essential Oversized Tee (Moonlight / M)"
click at [60, 92] on div "Orders" at bounding box center [48, 93] width 84 height 11
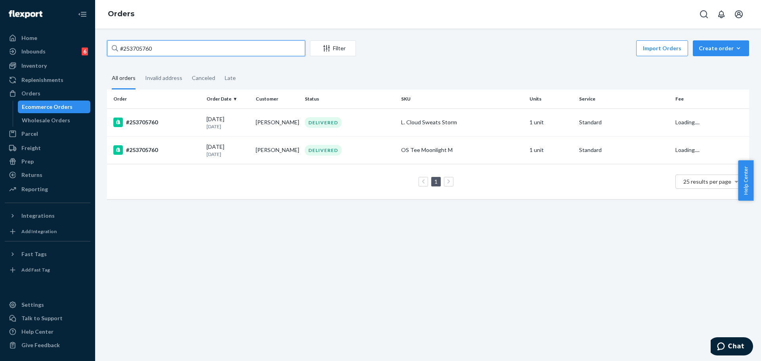
click at [154, 48] on input "#253705760" at bounding box center [206, 48] width 198 height 16
paste input "#254696311"
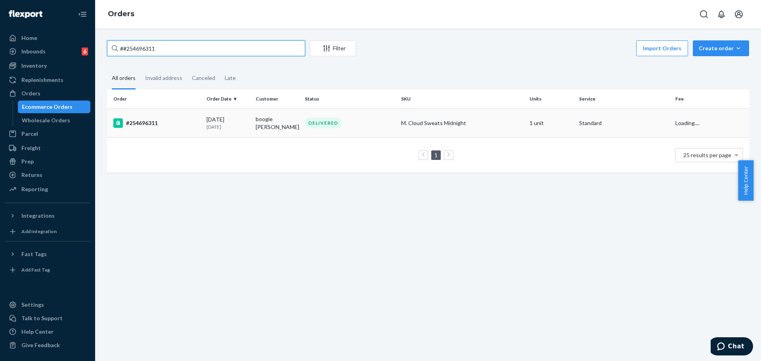
type input "##254696311"
click at [462, 128] on td "M. Cloud Sweats Midnight" at bounding box center [462, 123] width 128 height 29
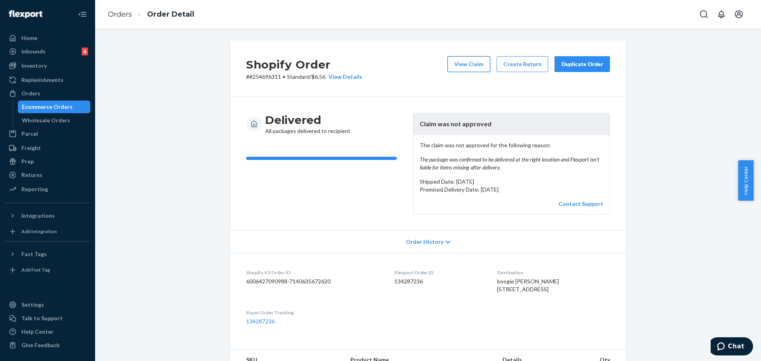
click at [466, 63] on button "View Claim" at bounding box center [468, 64] width 43 height 16
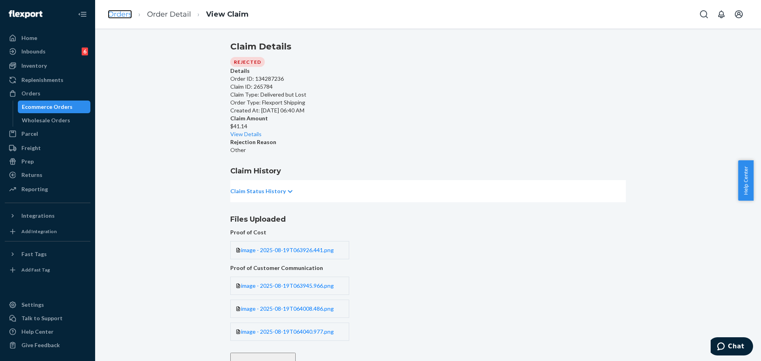
click at [126, 17] on link "Orders" at bounding box center [120, 14] width 24 height 9
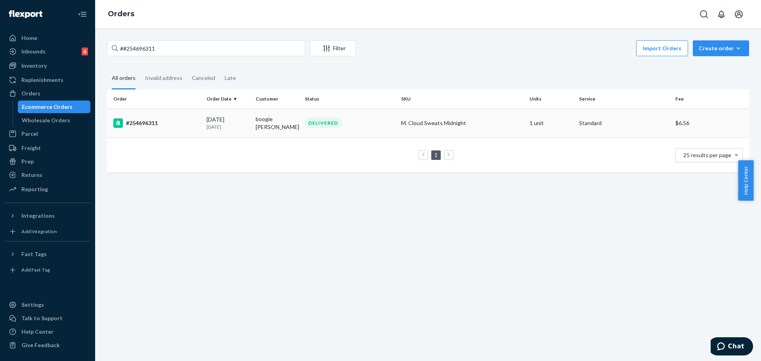
click at [252, 125] on td "boogie logan" at bounding box center [276, 123] width 49 height 29
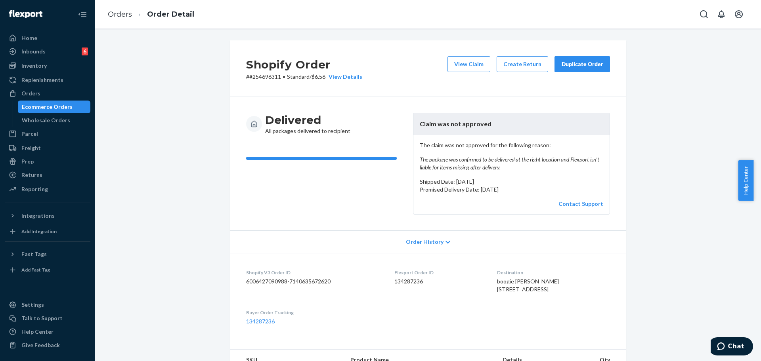
drag, startPoint x: 759, startPoint y: 209, endPoint x: 760, endPoint y: 241, distance: 31.7
click at [760, 241] on body "Home Inbounds 6 Shipping Plans Problems 6 Inventory Products Replenishments Ord…" at bounding box center [380, 180] width 761 height 361
click at [760, 199] on div "Help Center" at bounding box center [749, 181] width 23 height 40
drag, startPoint x: 753, startPoint y: 218, endPoint x: 760, endPoint y: 270, distance: 53.2
click at [760, 270] on div "Shopify Order # #254696311 • Standard / $6.56 View Details View Claim Create Re…" at bounding box center [428, 195] width 666 height 333
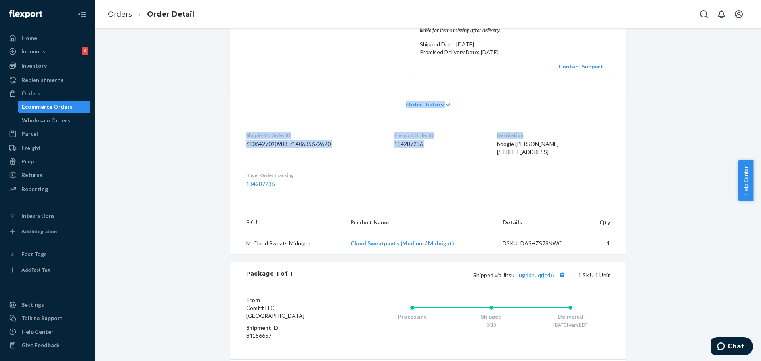
scroll to position [140, 0]
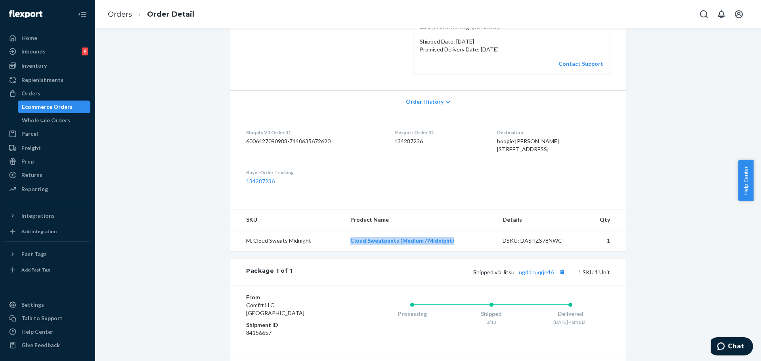
drag, startPoint x: 458, startPoint y: 252, endPoint x: 333, endPoint y: 259, distance: 124.6
click at [333, 252] on tr "M. Cloud Sweats Midnight Cloud Sweatpants (Medium / Midnight) DSKU: DASHZS78NWC…" at bounding box center [428, 241] width 396 height 21
copy tr "Cloud Sweatpants (Medium / Midnight)"
drag, startPoint x: 24, startPoint y: 89, endPoint x: 94, endPoint y: 66, distance: 73.3
click at [23, 89] on div "Orders" at bounding box center [48, 93] width 84 height 11
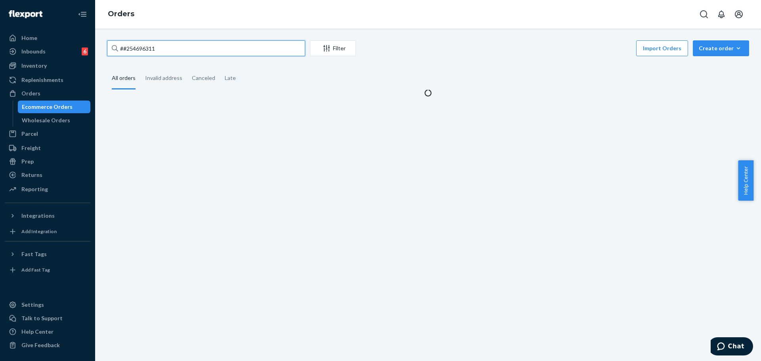
click at [158, 54] on input "##254696311" at bounding box center [206, 48] width 198 height 16
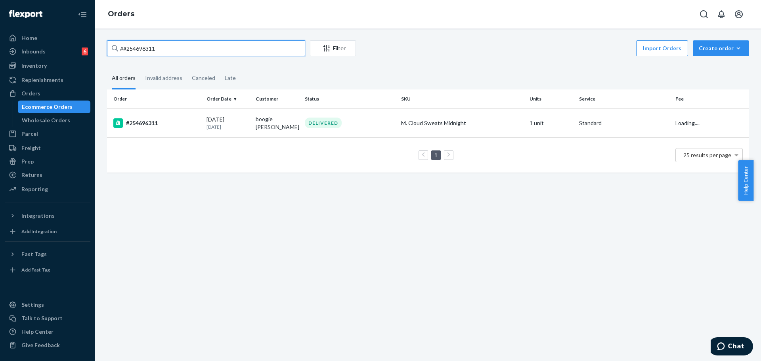
click at [158, 54] on input "##254696311" at bounding box center [206, 48] width 198 height 16
paste input "254616772"
type input "#254616772"
click at [398, 126] on td "Multiple SKUs" at bounding box center [462, 123] width 128 height 28
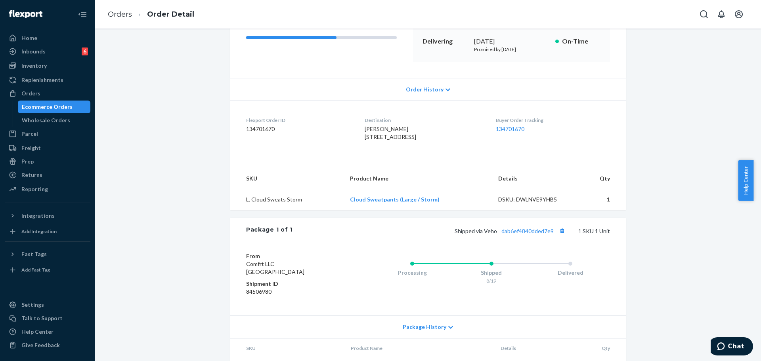
scroll to position [145, 0]
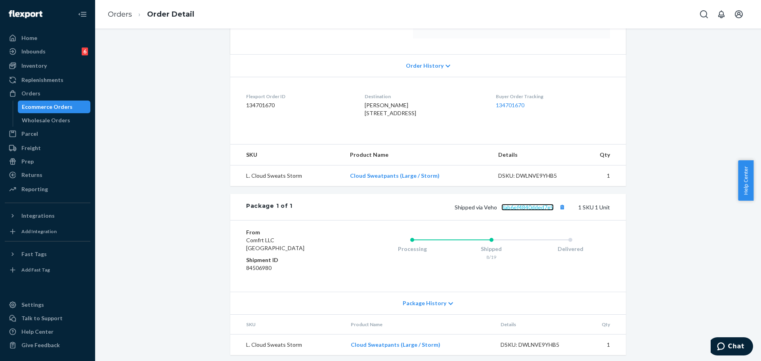
click at [533, 211] on link "dab6ef4840dded7e9" at bounding box center [527, 207] width 52 height 7
